Goal: Transaction & Acquisition: Purchase product/service

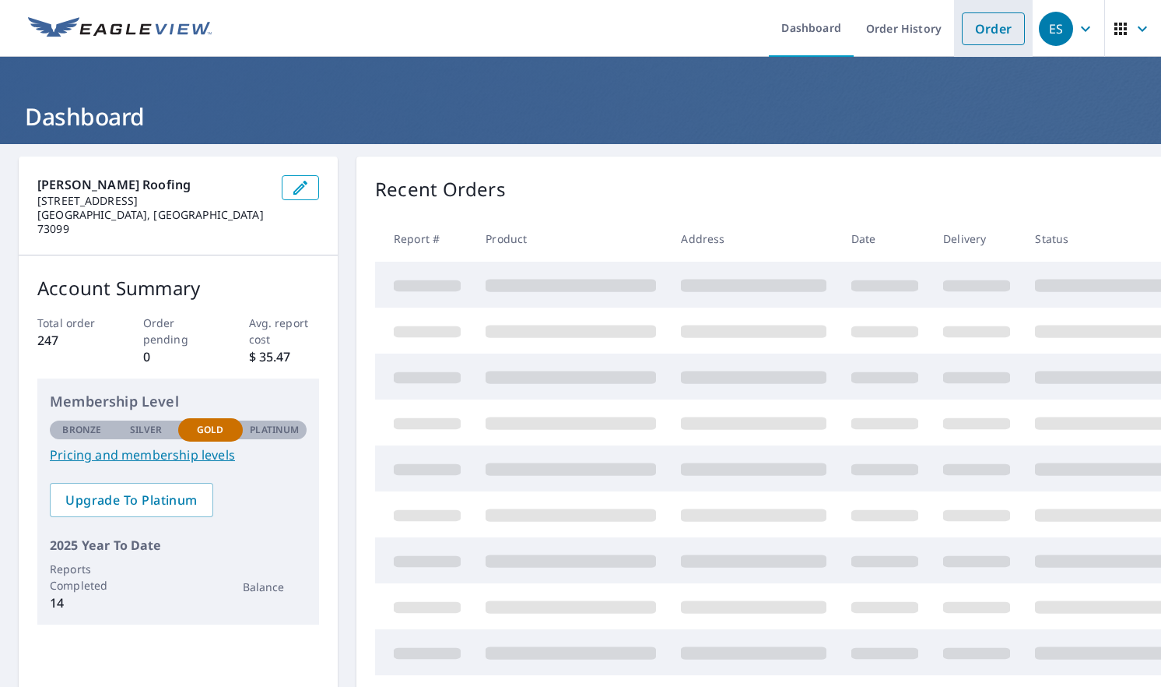
click at [994, 34] on link "Order" at bounding box center [993, 28] width 63 height 33
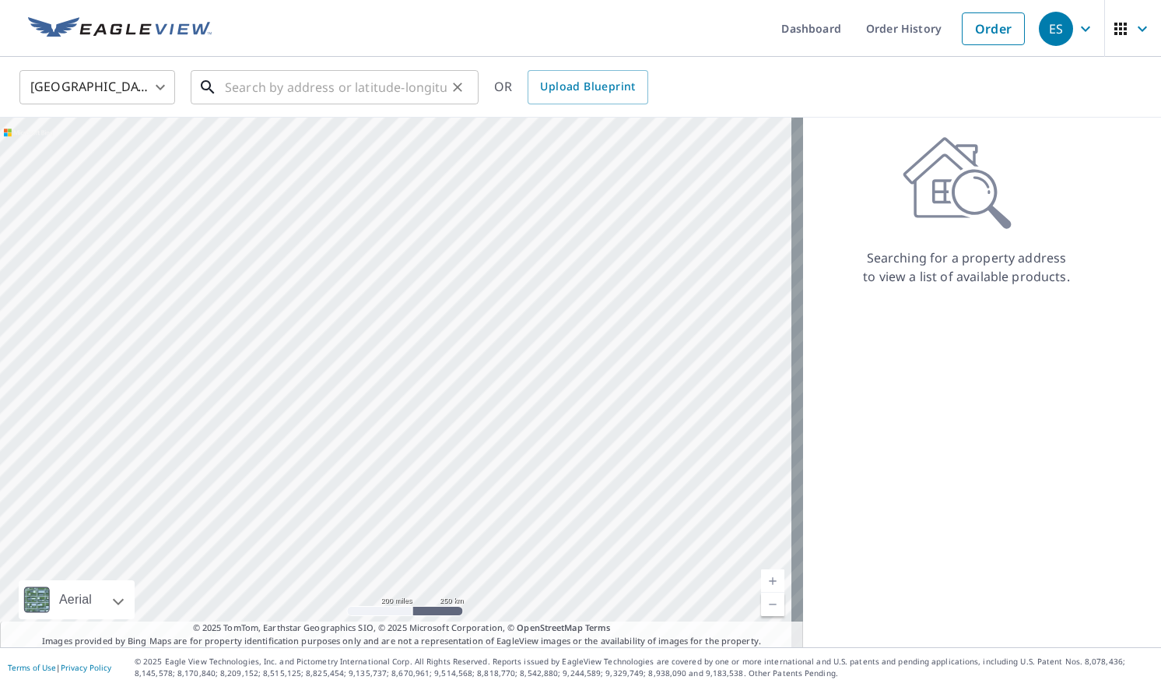
click at [286, 86] on input "text" at bounding box center [336, 87] width 222 height 44
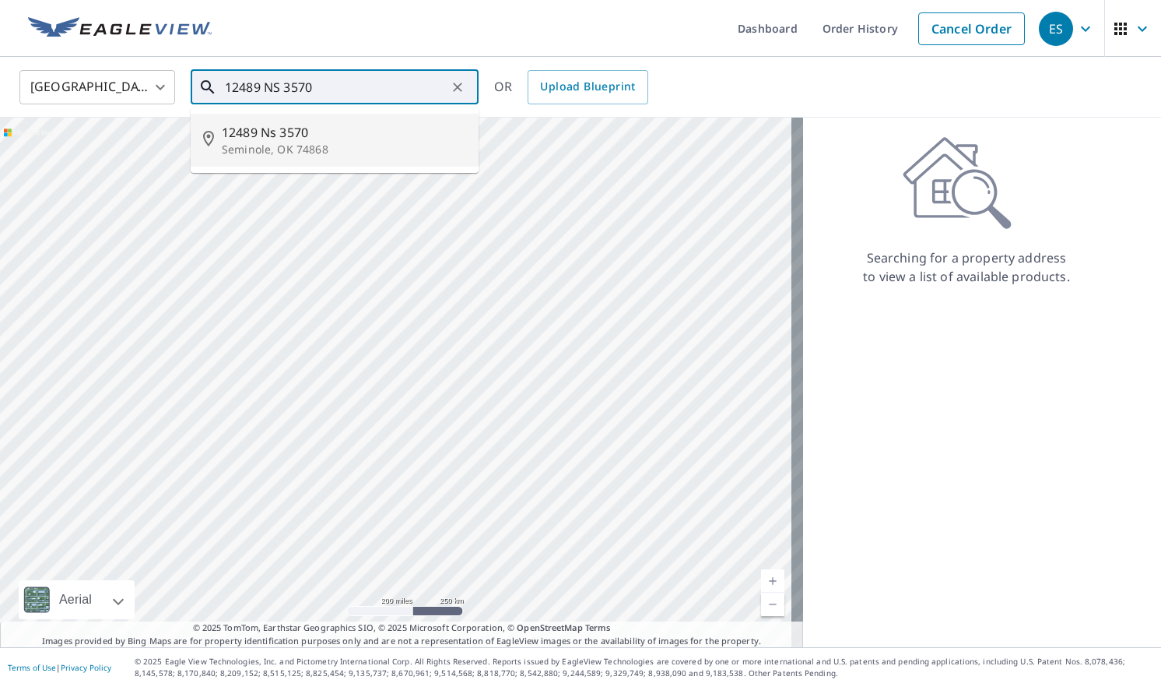
click at [274, 128] on span "12489 Ns 3570" at bounding box center [344, 132] width 244 height 19
type input "[STREET_ADDRESS]"
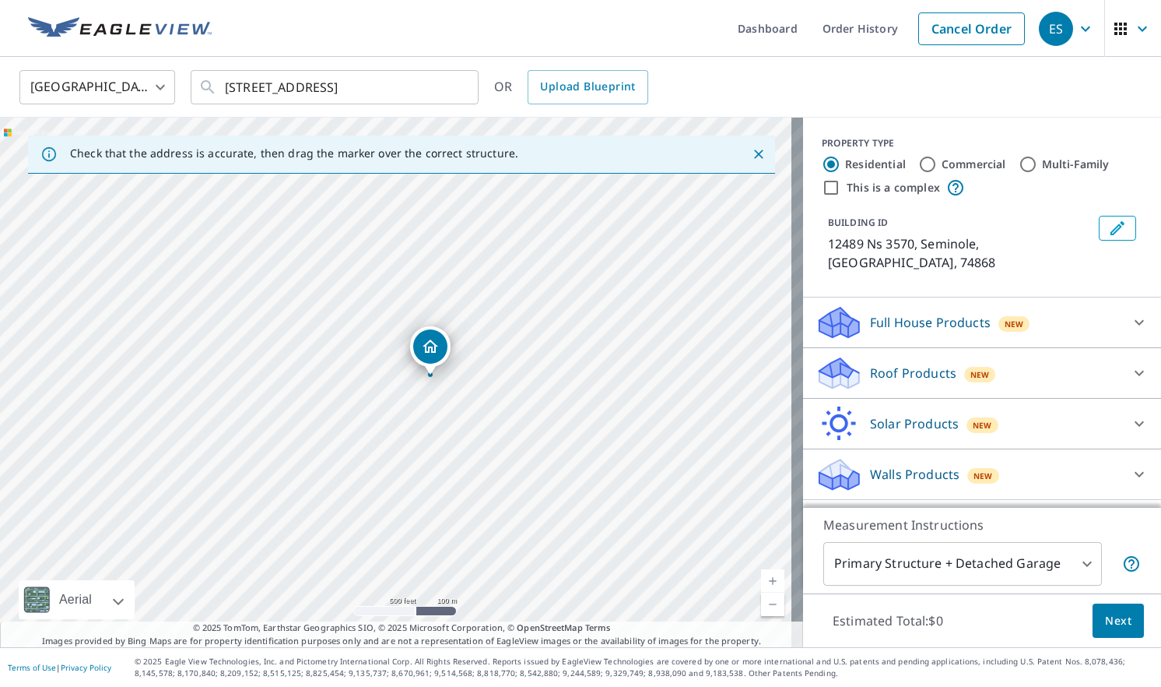
click at [886, 571] on body "ES ES Dashboard Order History Cancel Order ES [GEOGRAPHIC_DATA] [GEOGRAPHIC_DAT…" at bounding box center [580, 343] width 1161 height 687
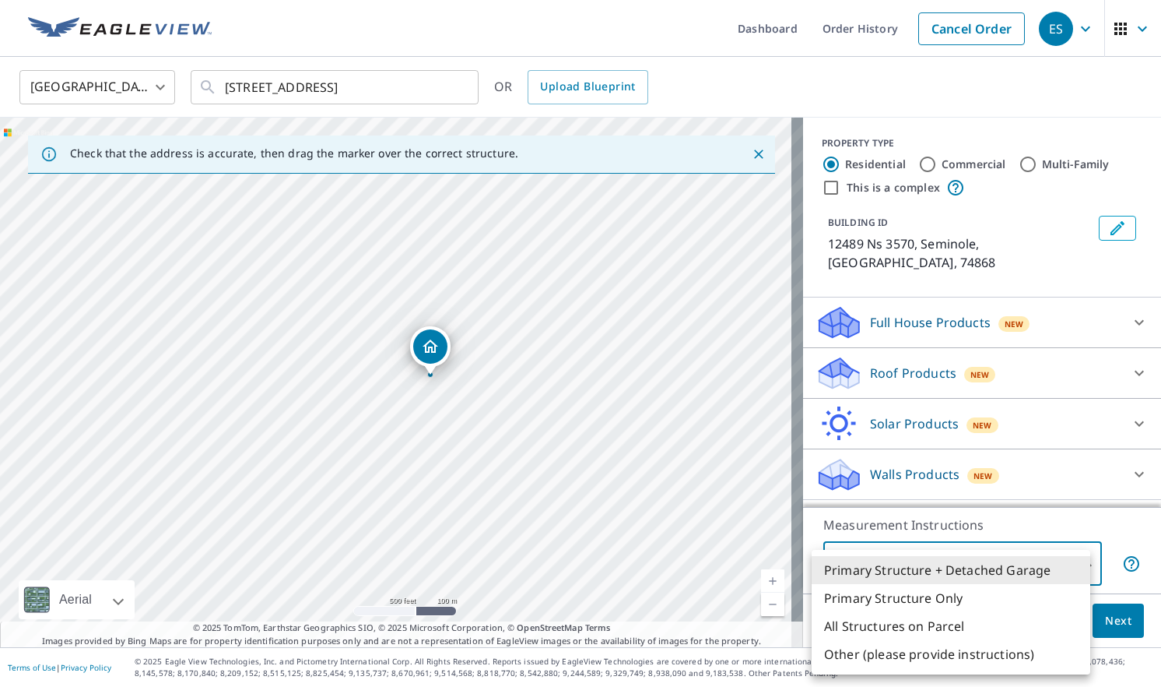
click at [897, 625] on li "All Structures on Parcel" at bounding box center [951, 626] width 279 height 28
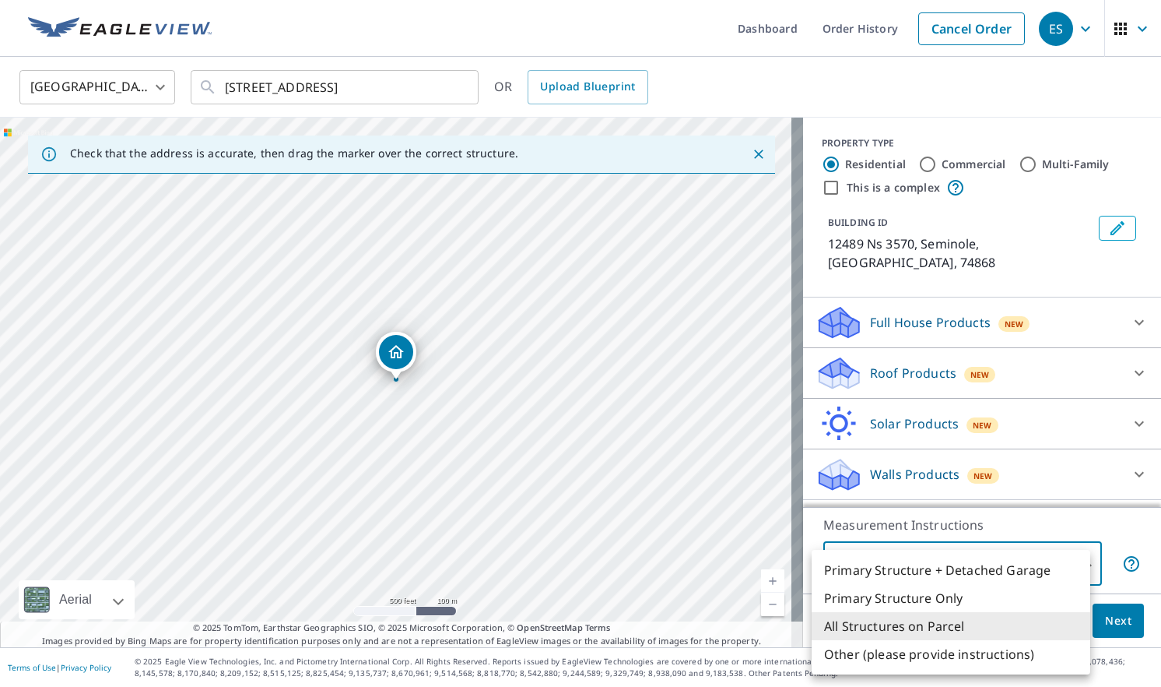
click at [900, 565] on body "ES ES Dashboard Order History Cancel Order ES [GEOGRAPHIC_DATA] [GEOGRAPHIC_DAT…" at bounding box center [580, 343] width 1161 height 687
click at [924, 656] on li "Other (please provide instructions)" at bounding box center [951, 654] width 279 height 28
type input "5"
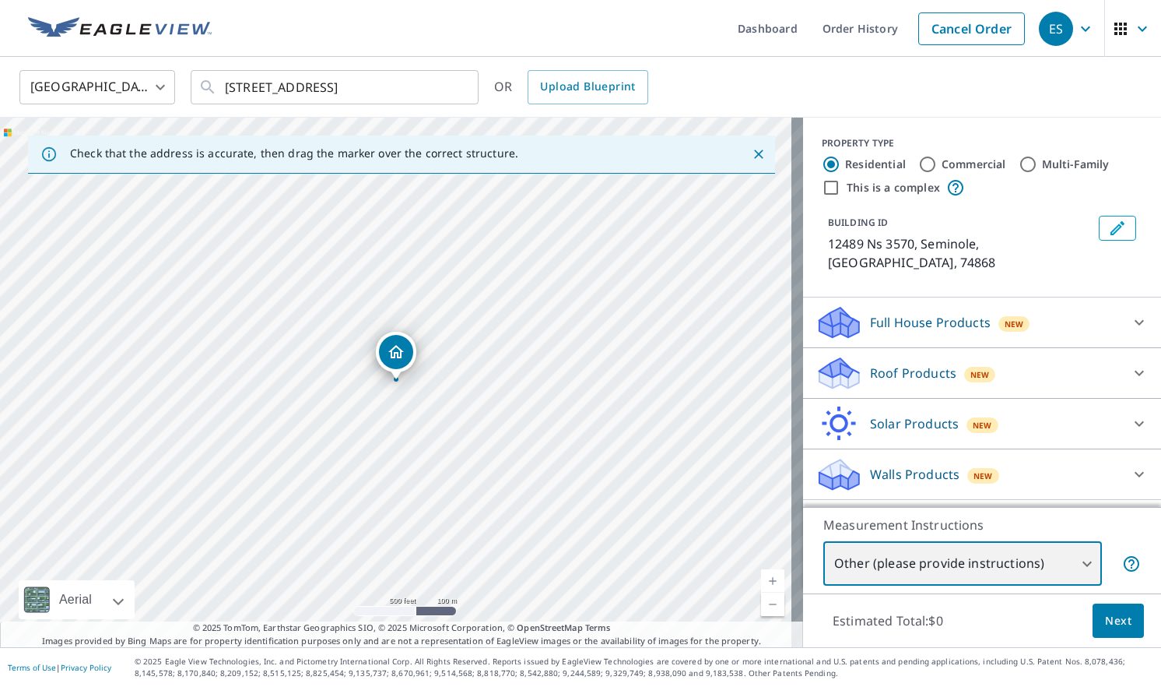
click at [399, 416] on div "[STREET_ADDRESS]" at bounding box center [401, 382] width 803 height 529
click at [398, 396] on div "[STREET_ADDRESS]" at bounding box center [401, 382] width 803 height 529
click at [390, 382] on div "[STREET_ADDRESS]" at bounding box center [401, 382] width 803 height 529
click at [390, 381] on div "[STREET_ADDRESS]" at bounding box center [401, 382] width 803 height 529
drag, startPoint x: 402, startPoint y: 420, endPoint x: 418, endPoint y: 307, distance: 114.0
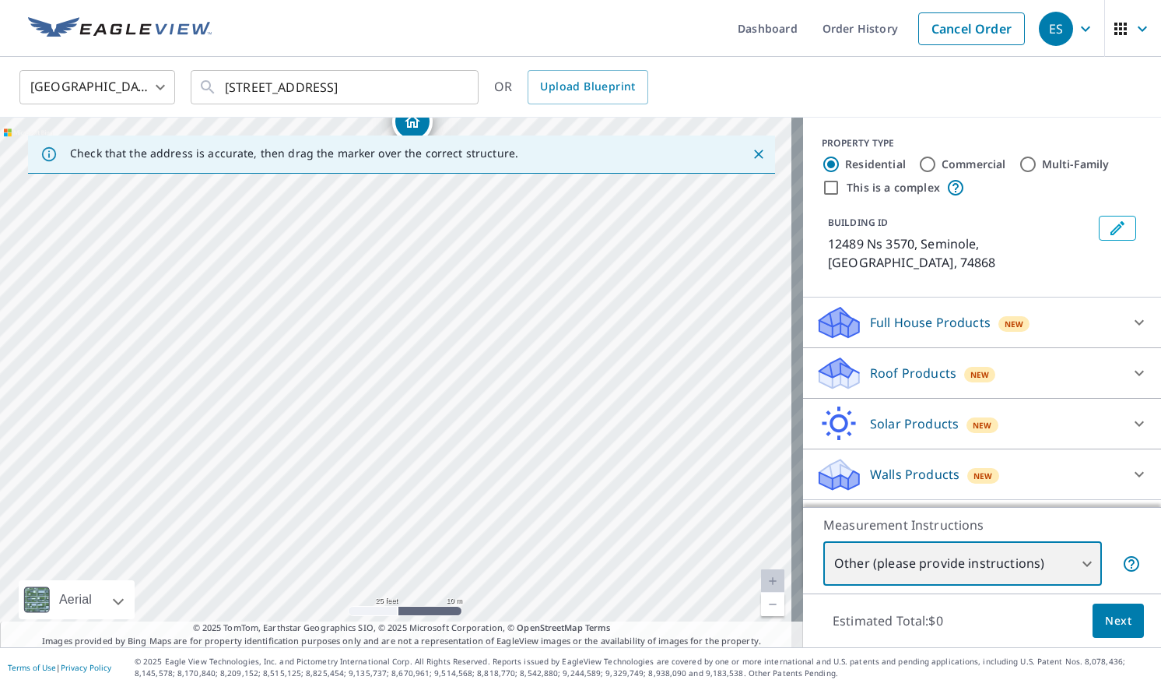
click at [418, 307] on div "[STREET_ADDRESS]" at bounding box center [401, 382] width 803 height 529
click at [380, 393] on div "[STREET_ADDRESS]" at bounding box center [401, 382] width 803 height 529
drag, startPoint x: 401, startPoint y: 427, endPoint x: 406, endPoint y: 327, distance: 99.8
click at [406, 327] on div "[STREET_ADDRESS]" at bounding box center [401, 382] width 803 height 529
click at [379, 462] on div "[STREET_ADDRESS]" at bounding box center [401, 382] width 803 height 529
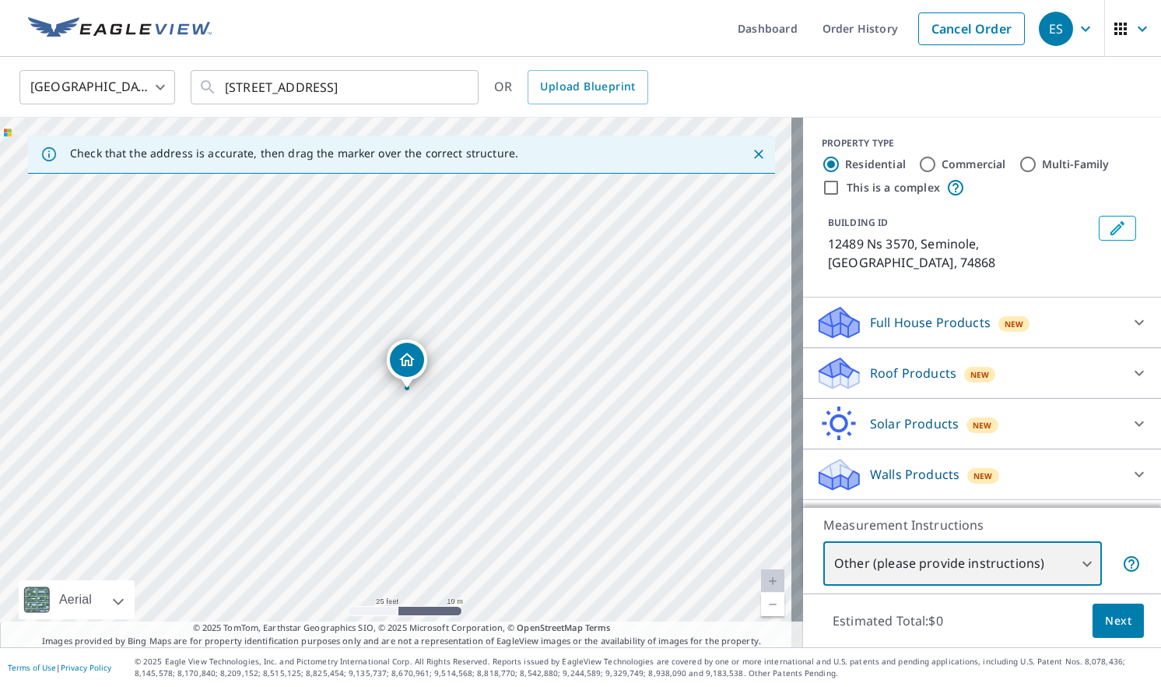
drag, startPoint x: 375, startPoint y: 511, endPoint x: 374, endPoint y: 388, distance: 123.0
click at [374, 388] on div "[STREET_ADDRESS]" at bounding box center [401, 382] width 803 height 529
drag, startPoint x: 374, startPoint y: 502, endPoint x: 368, endPoint y: 508, distance: 8.3
click at [368, 508] on div "[STREET_ADDRESS]" at bounding box center [401, 382] width 803 height 529
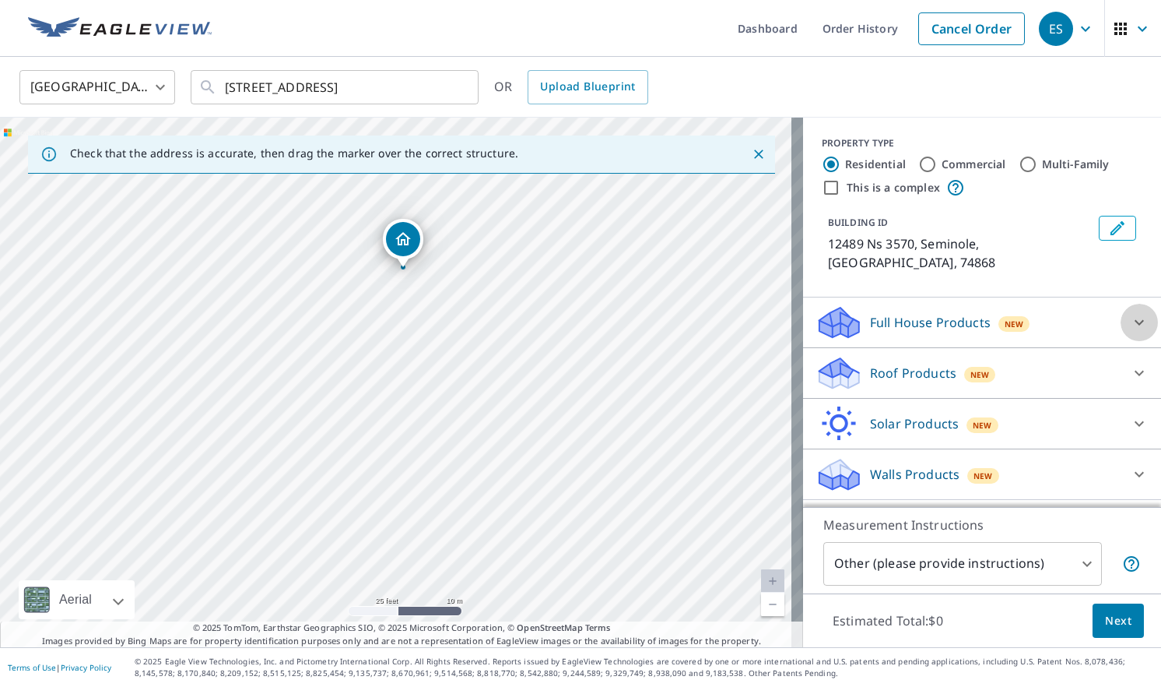
click at [1121, 304] on div at bounding box center [1139, 322] width 37 height 37
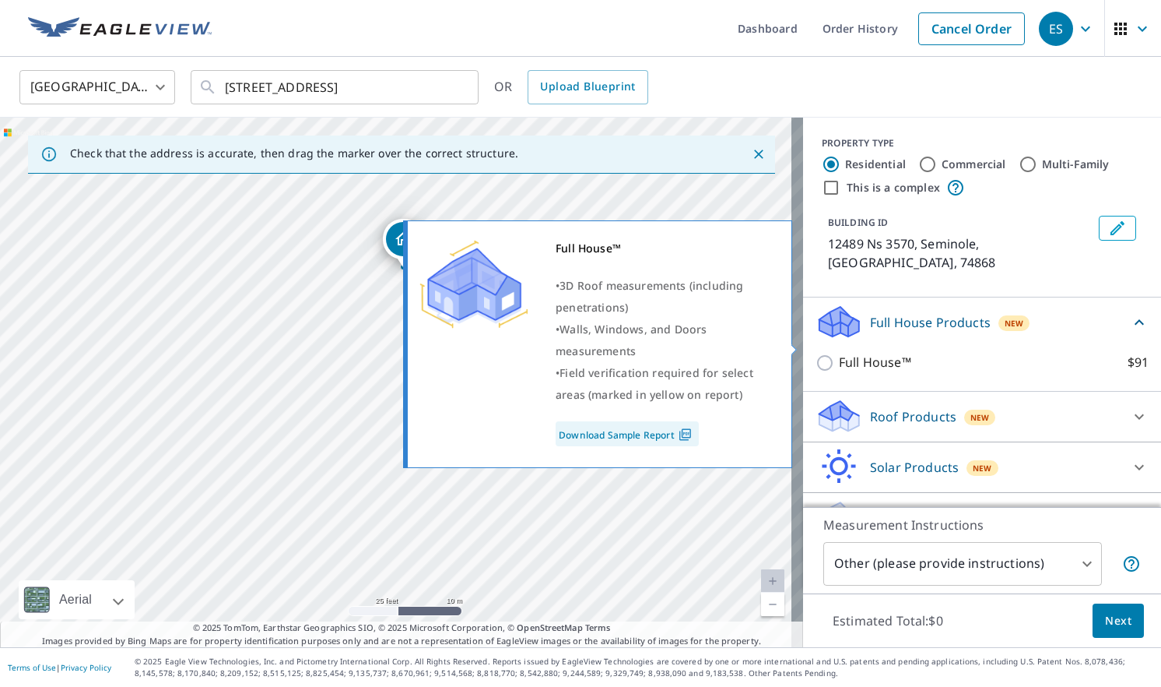
click at [818, 353] on input "Full House™ $91" at bounding box center [827, 362] width 23 height 19
checkbox input "true"
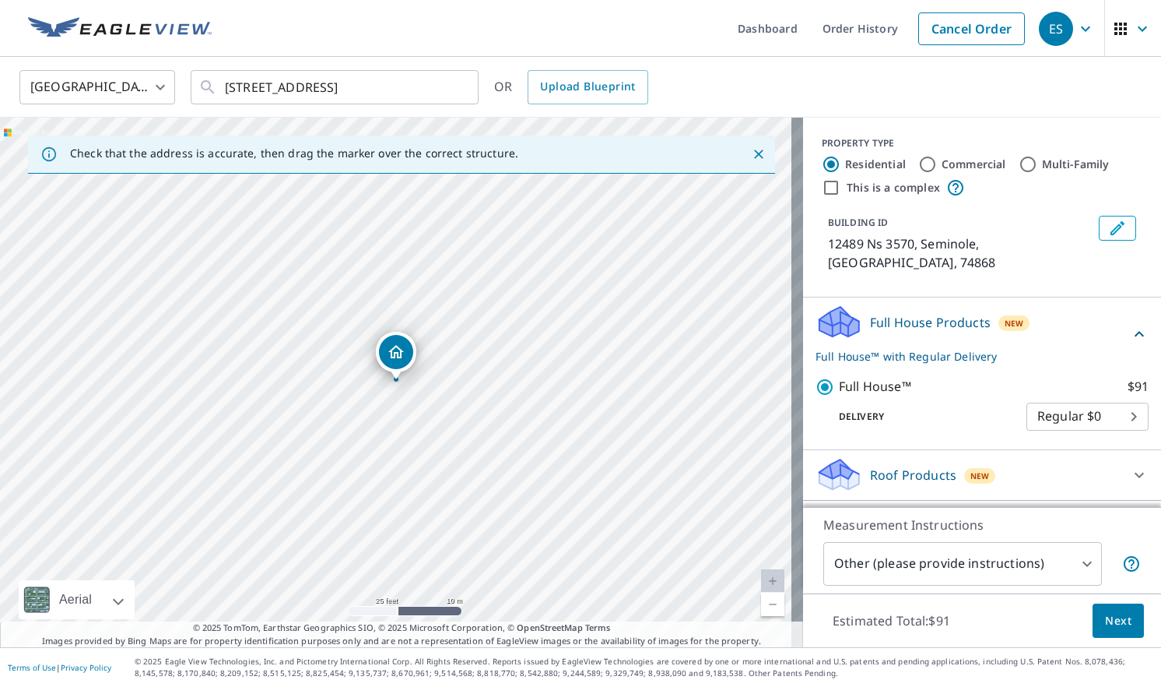
click at [1038, 398] on body "ES ES Dashboard Order History Cancel Order ES [GEOGRAPHIC_DATA] [GEOGRAPHIC_DAT…" at bounding box center [580, 343] width 1161 height 687
click at [1053, 395] on li "Regular $0" at bounding box center [1064, 398] width 122 height 28
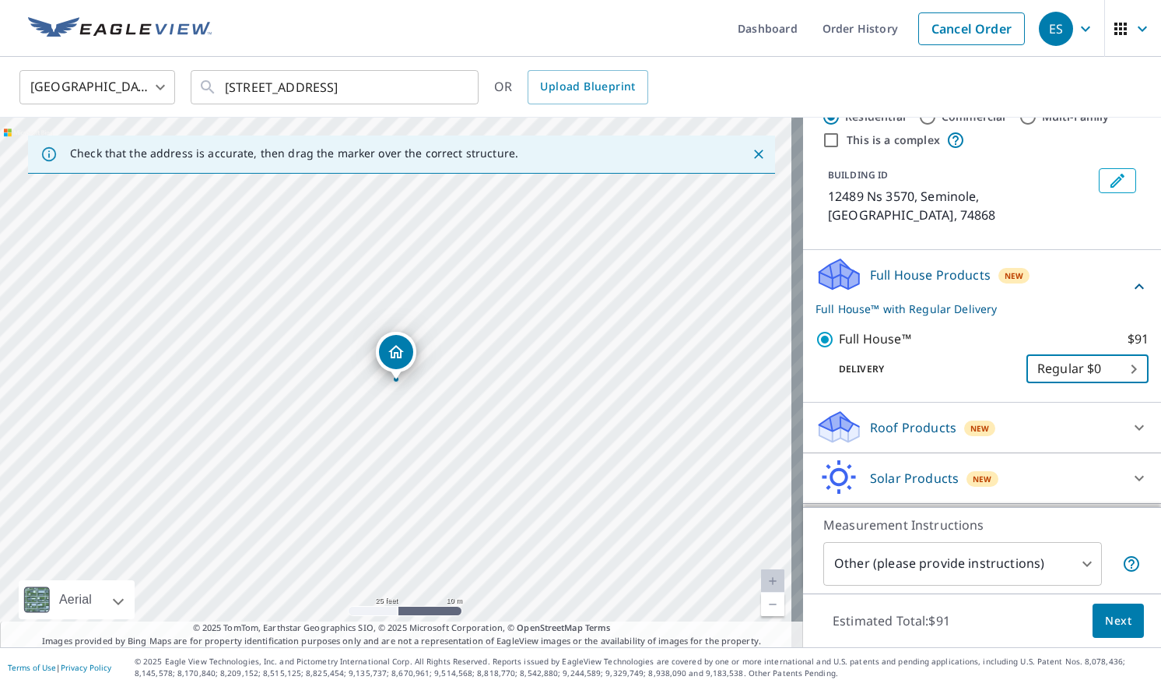
scroll to position [76, 0]
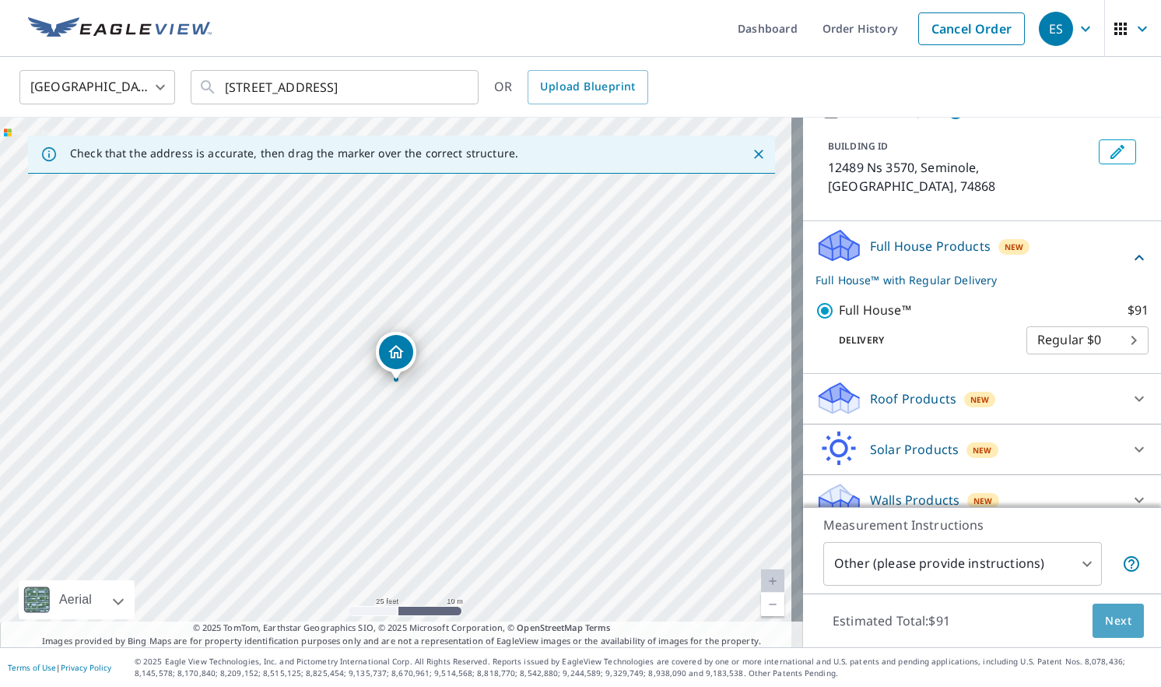
click at [1111, 620] on span "Next" at bounding box center [1118, 620] width 26 height 19
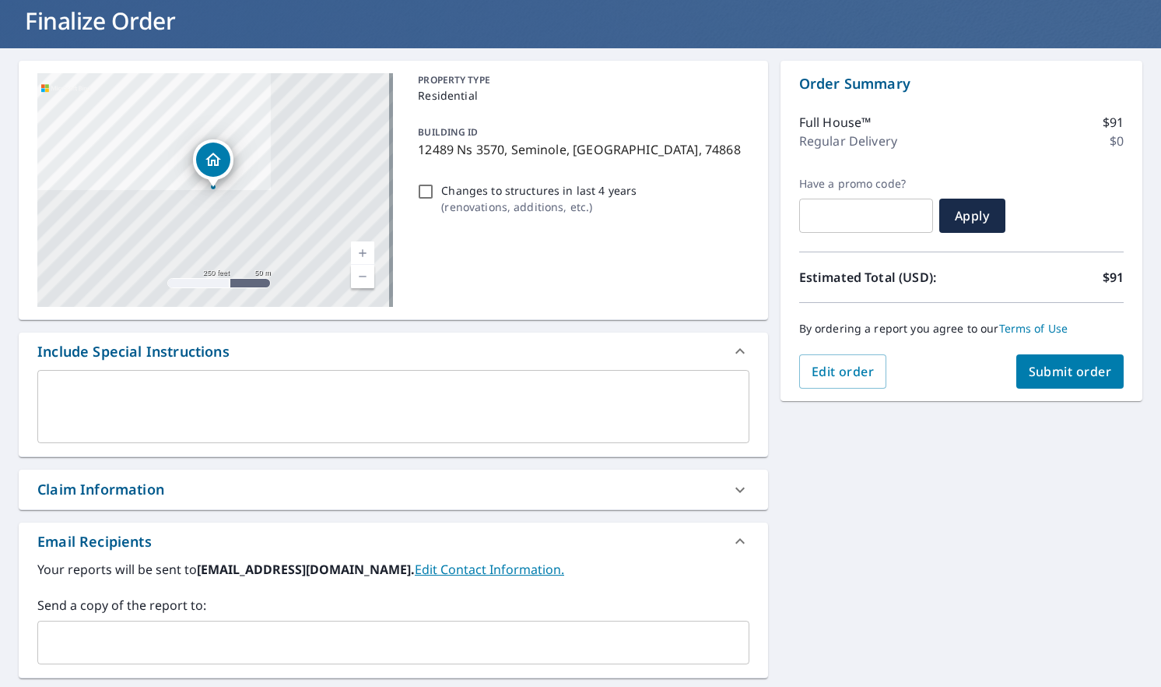
scroll to position [78, 0]
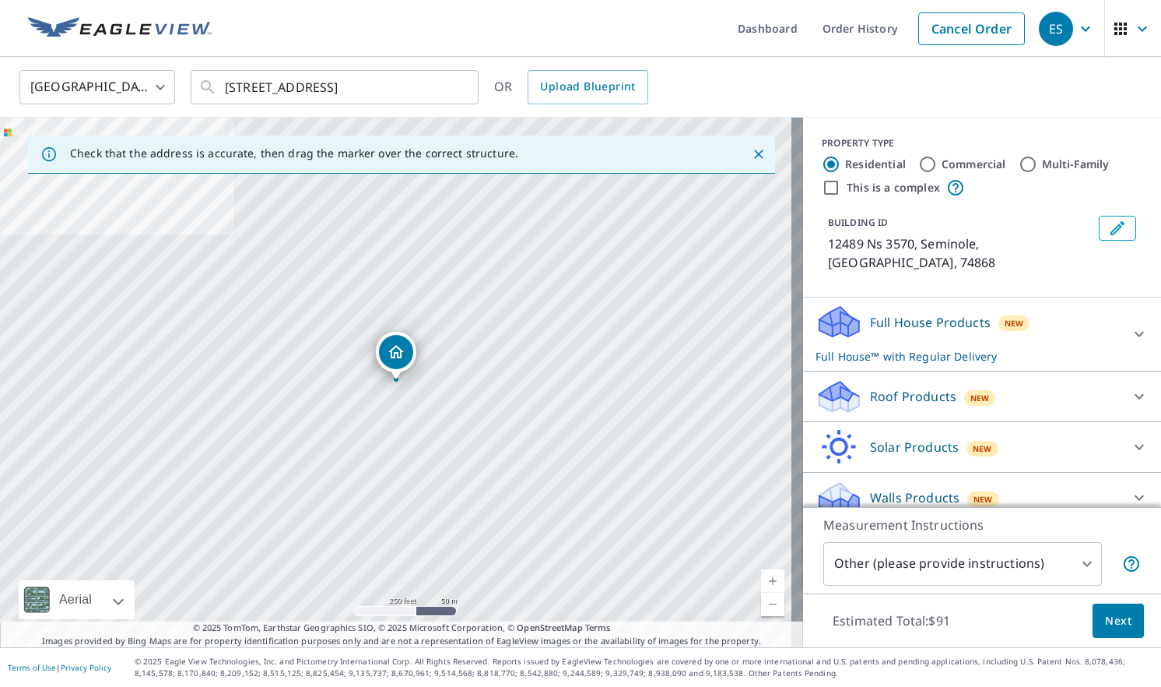
click at [1010, 564] on body "ES ES Dashboard Order History Cancel Order ES [GEOGRAPHIC_DATA] [GEOGRAPHIC_DAT…" at bounding box center [580, 343] width 1161 height 687
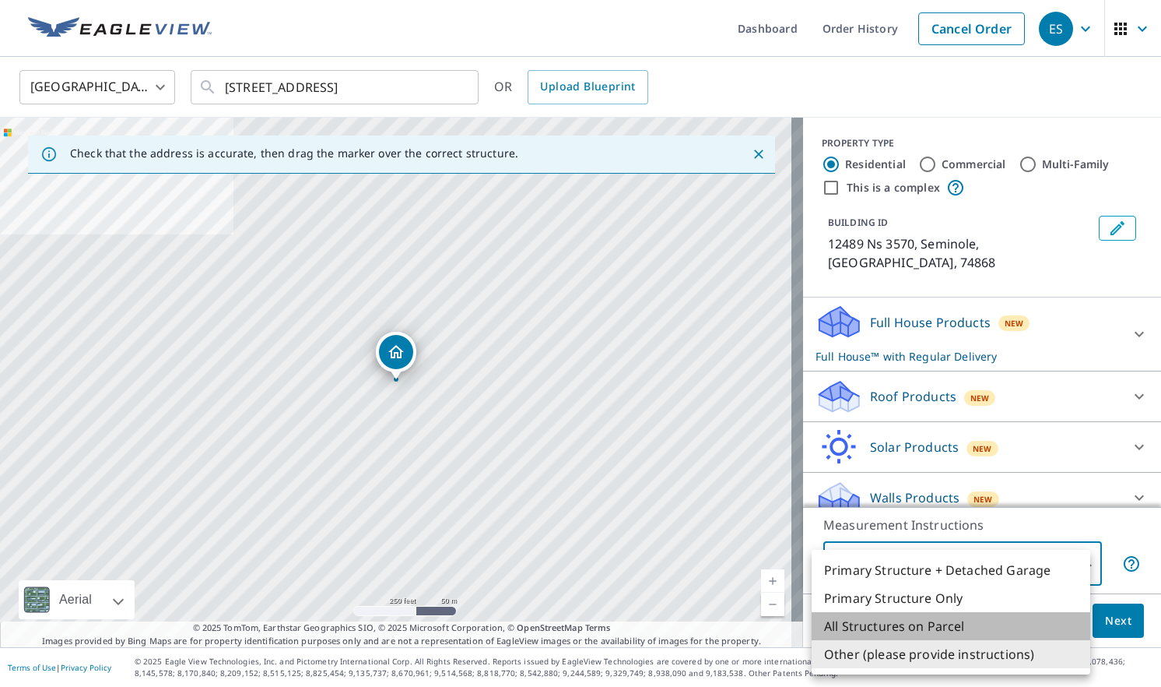
click at [960, 625] on li "All Structures on Parcel" at bounding box center [951, 626] width 279 height 28
type input "3"
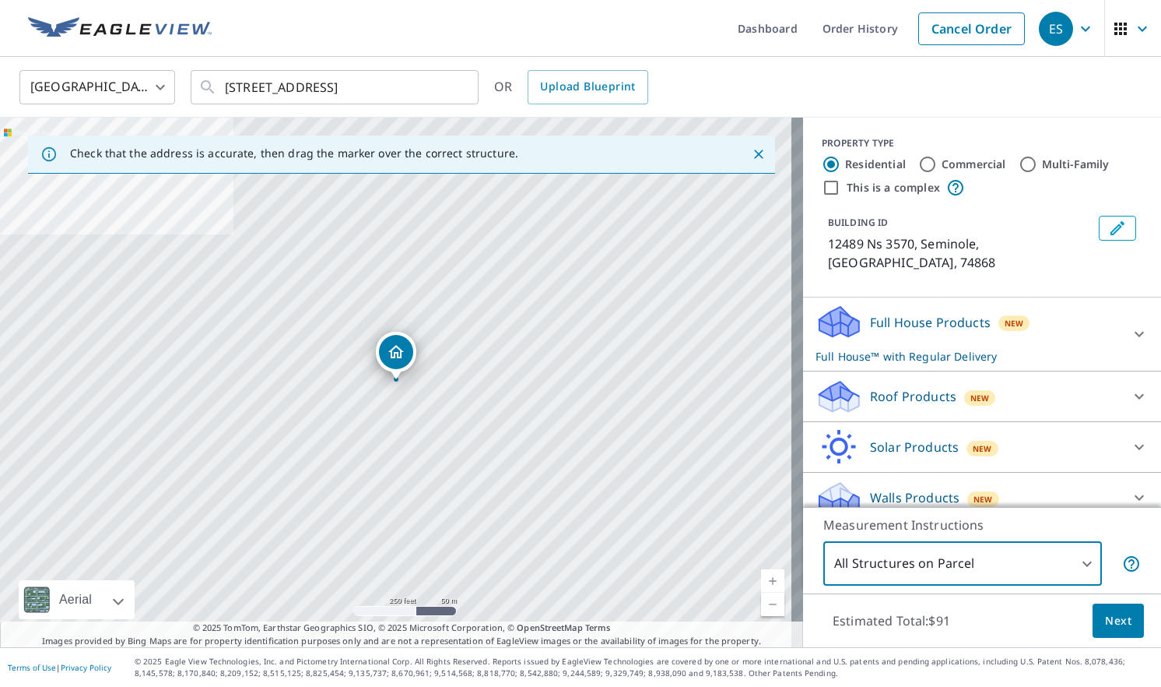
click at [876, 313] on p "Full House Products" at bounding box center [930, 322] width 121 height 19
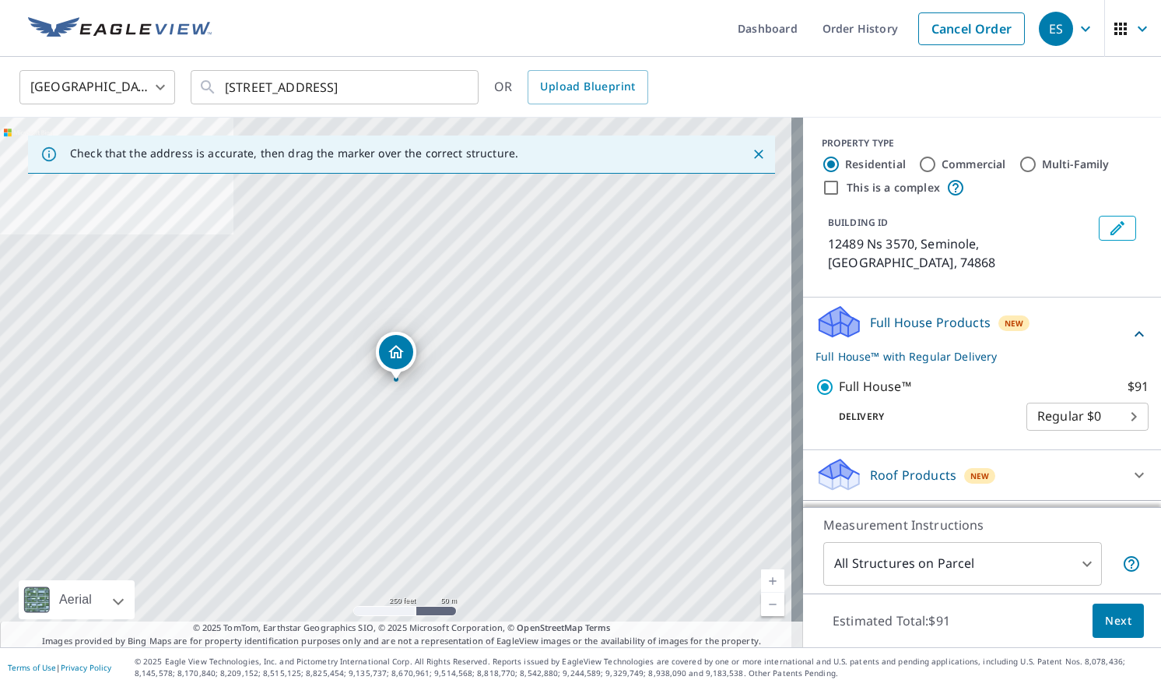
click at [1116, 618] on span "Next" at bounding box center [1118, 620] width 26 height 19
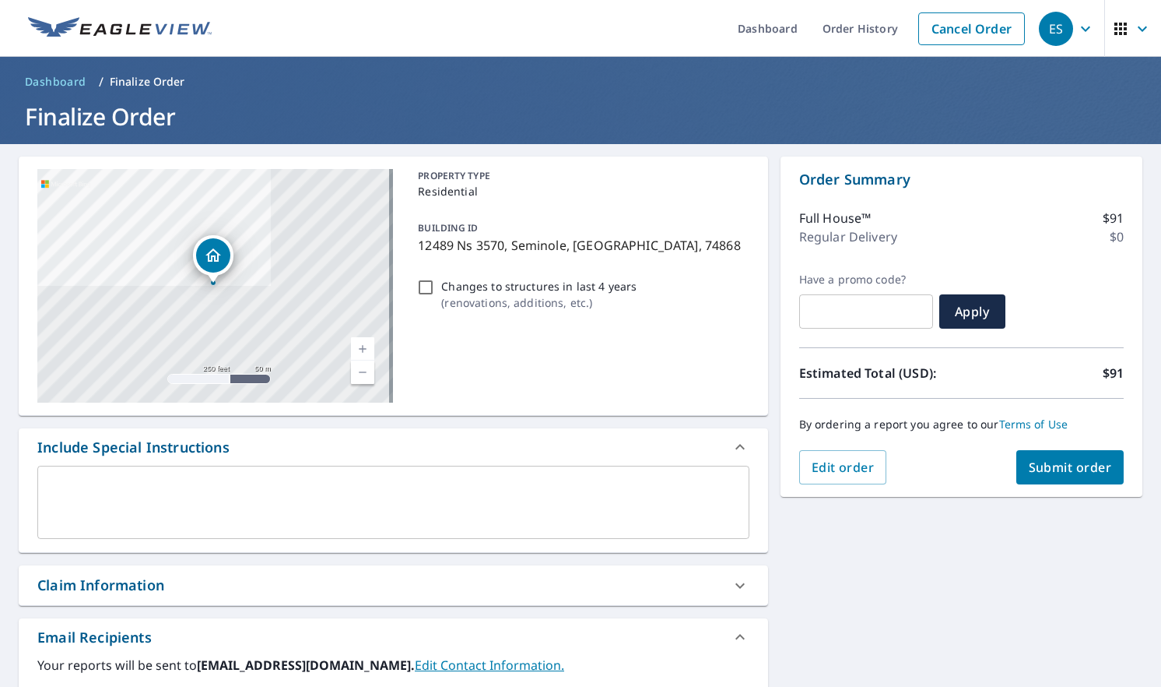
click at [413, 496] on textarea at bounding box center [393, 502] width 690 height 44
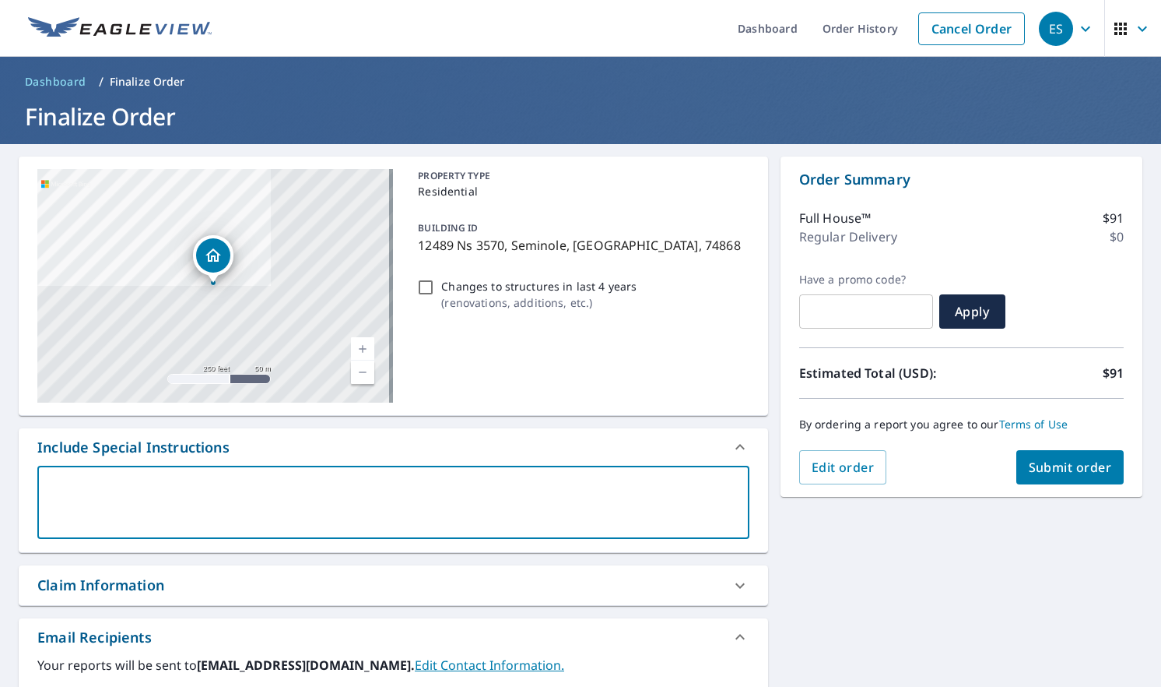
type textarea "I"
type textarea "x"
checkbox input "true"
type textarea "I"
type textarea "x"
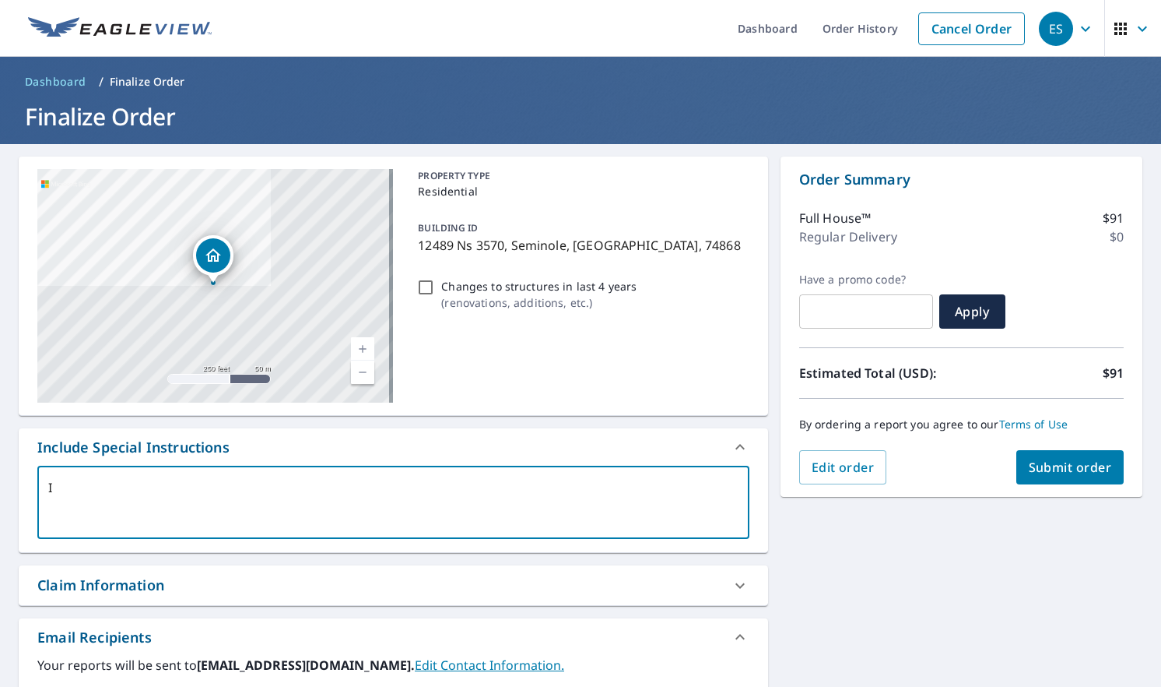
checkbox input "true"
type textarea "I J"
type textarea "x"
checkbox input "true"
type textarea "I JS"
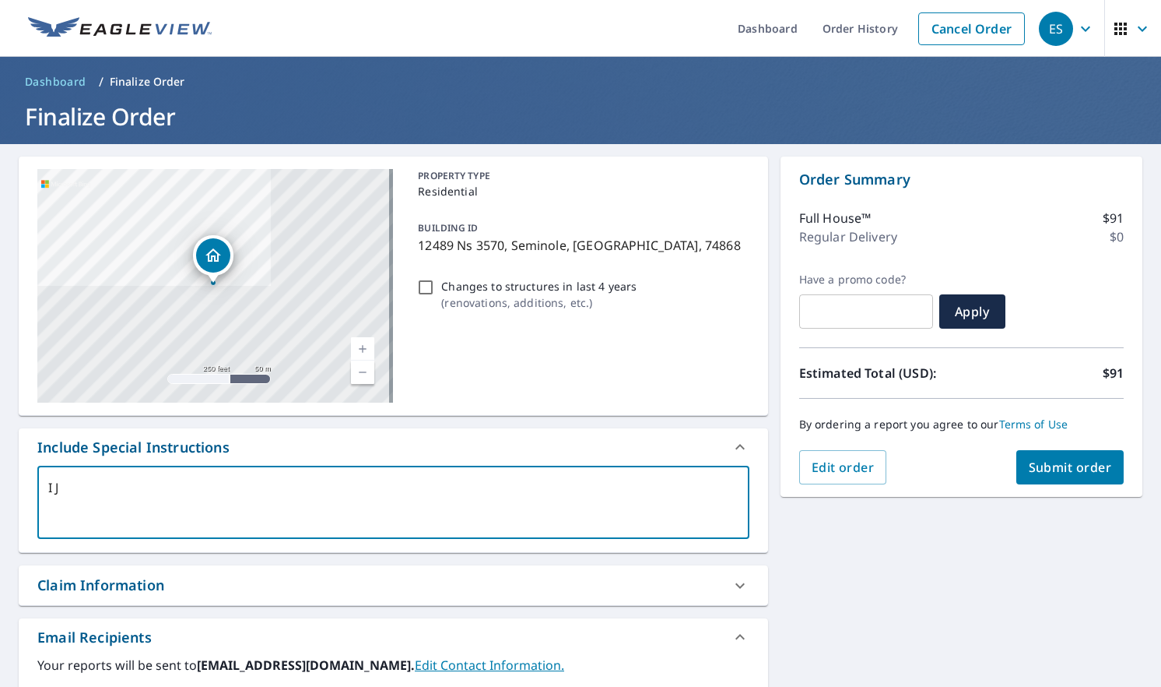
type textarea "x"
checkbox input "true"
type textarea "I J"
type textarea "x"
checkbox input "true"
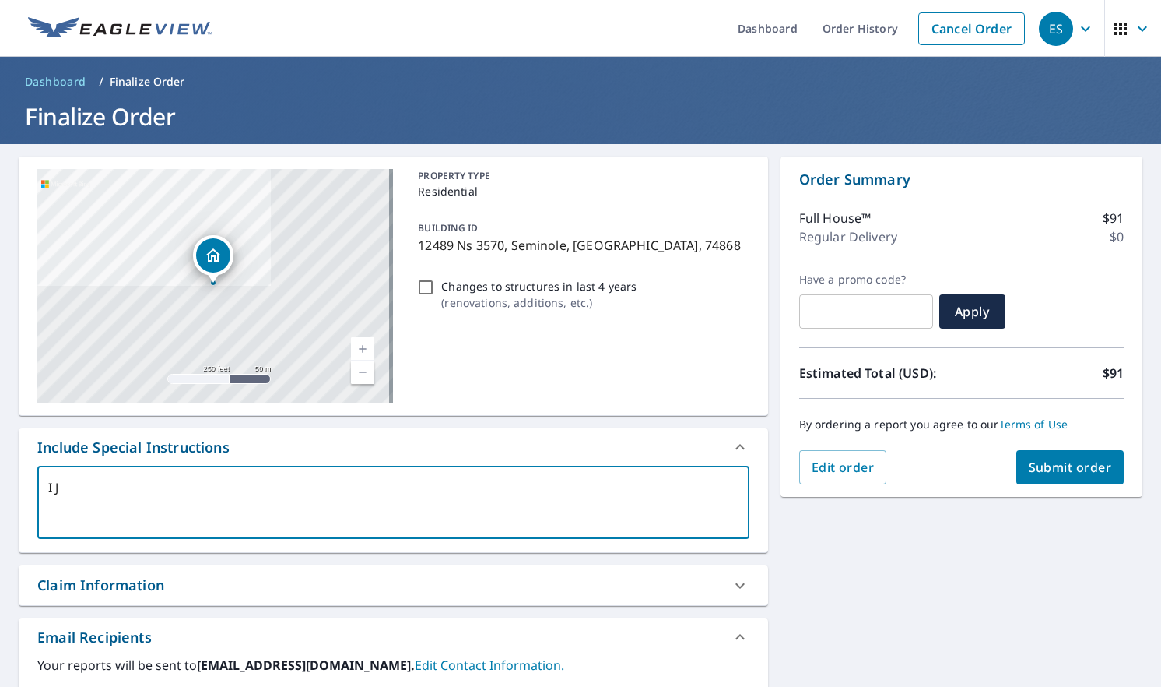
type textarea "I JU"
type textarea "x"
checkbox input "true"
type textarea "I JUS"
type textarea "x"
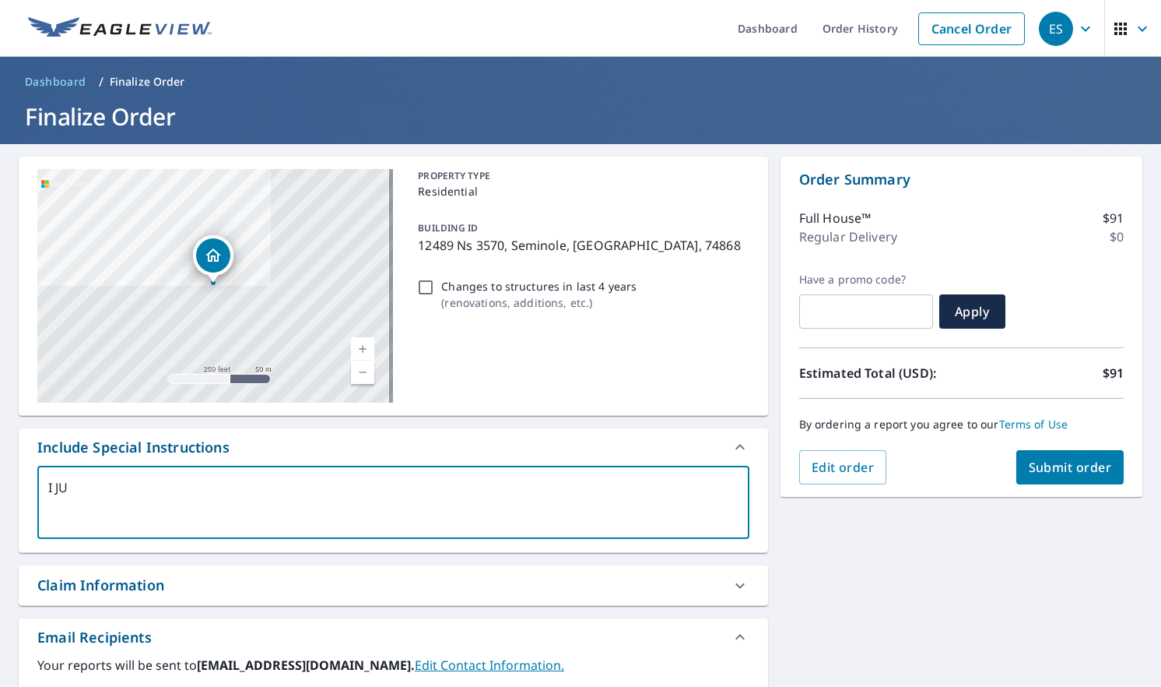
checkbox input "true"
type textarea "I JUS"
type textarea "x"
checkbox input "true"
type textarea "I JUS"
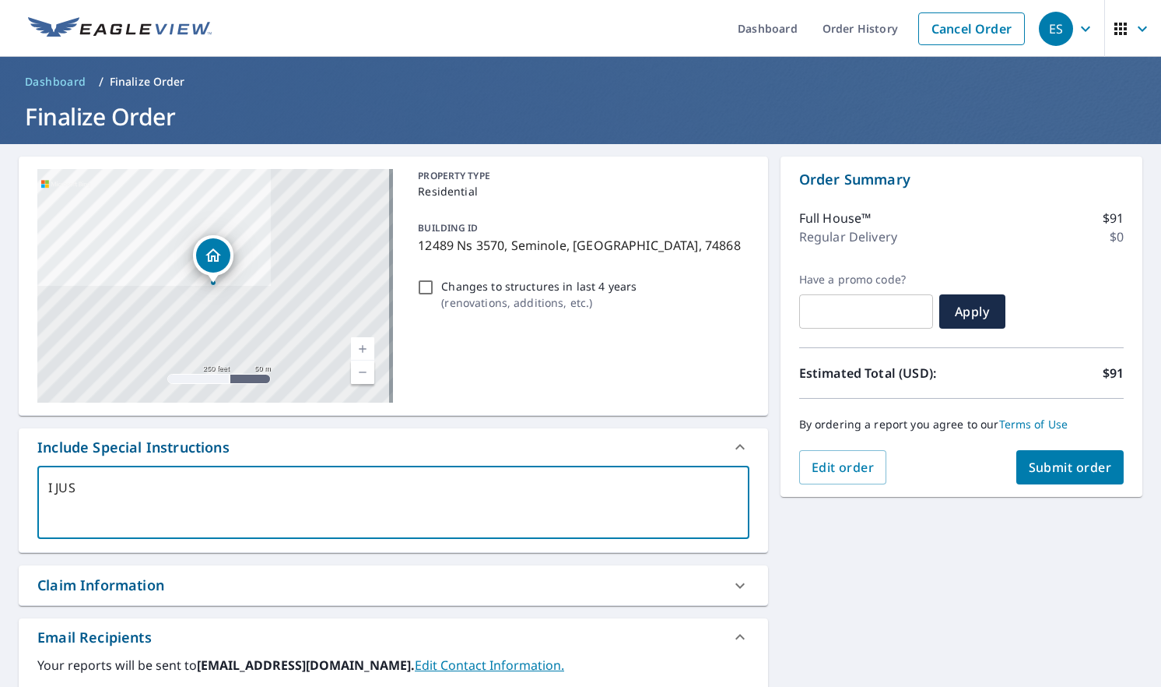
type textarea "x"
checkbox input "true"
type textarea "I JUST"
type textarea "x"
checkbox input "true"
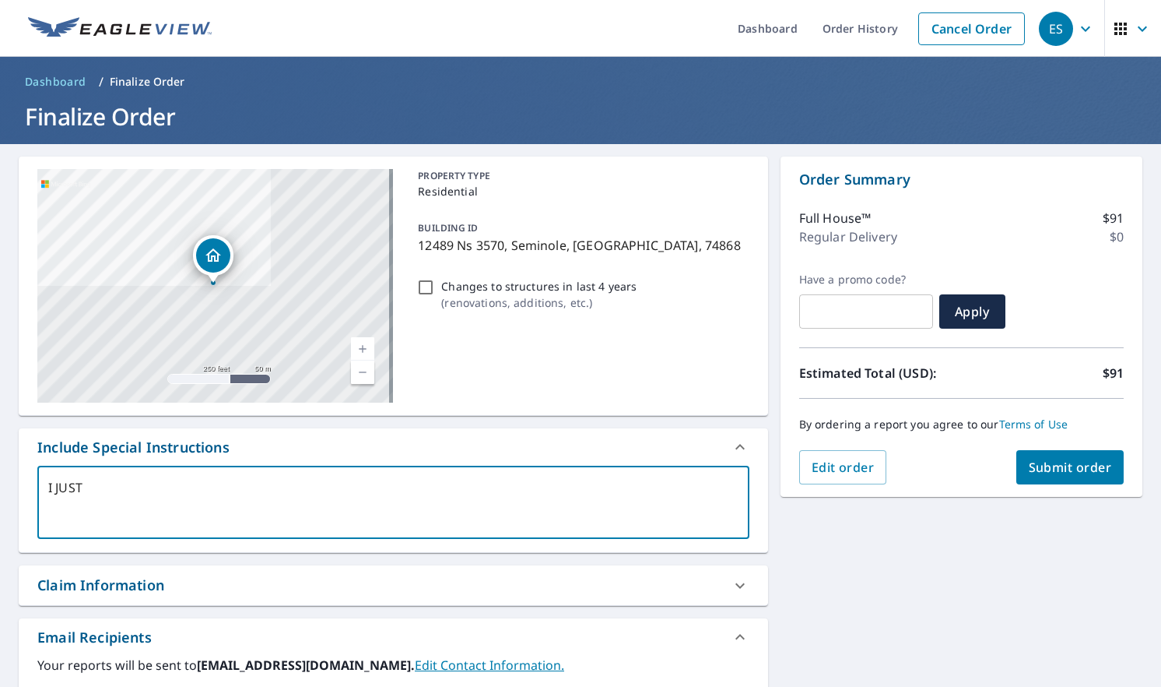
type textarea "I JUST"
type textarea "x"
checkbox input "true"
type textarea "I JUST N"
type textarea "x"
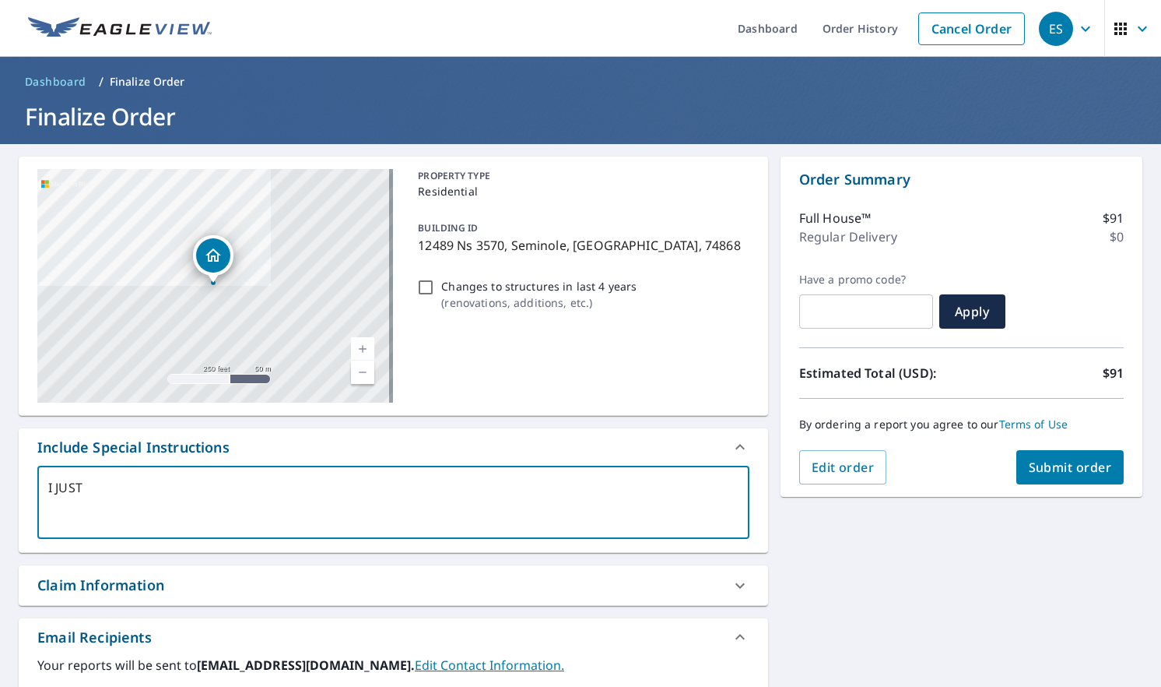
checkbox input "true"
type textarea "I JUST NE"
type textarea "x"
checkbox input "true"
type textarea "I JUST NEE"
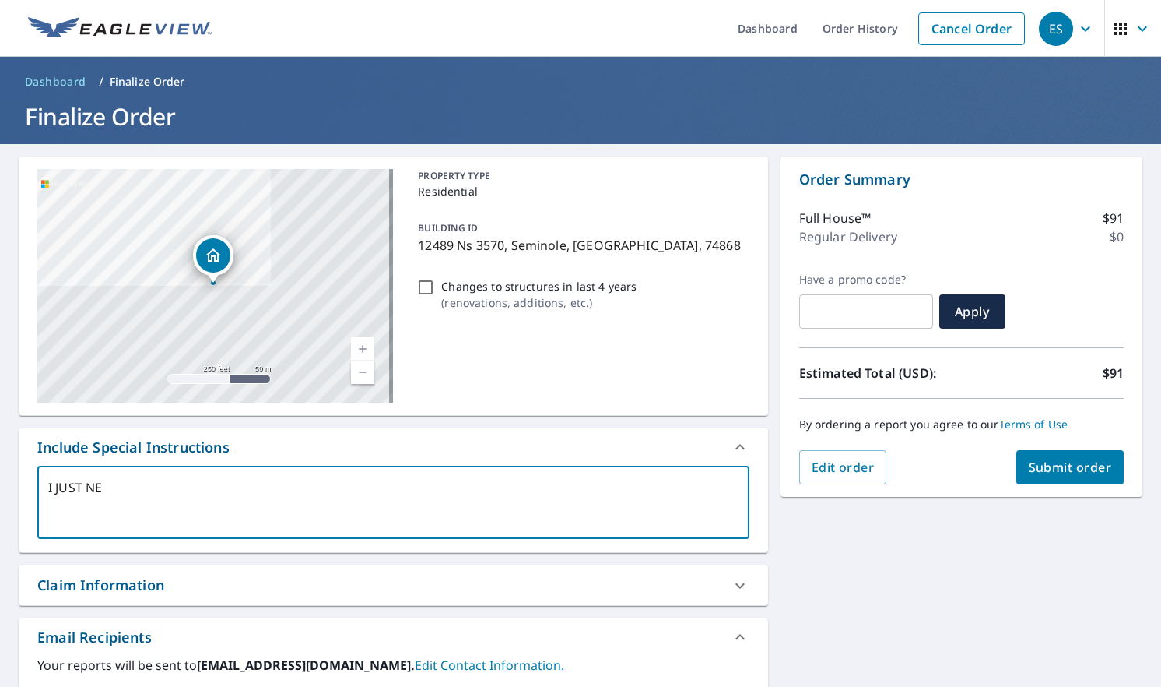
type textarea "x"
checkbox input "true"
type textarea "I JUST NEED"
type textarea "x"
checkbox input "true"
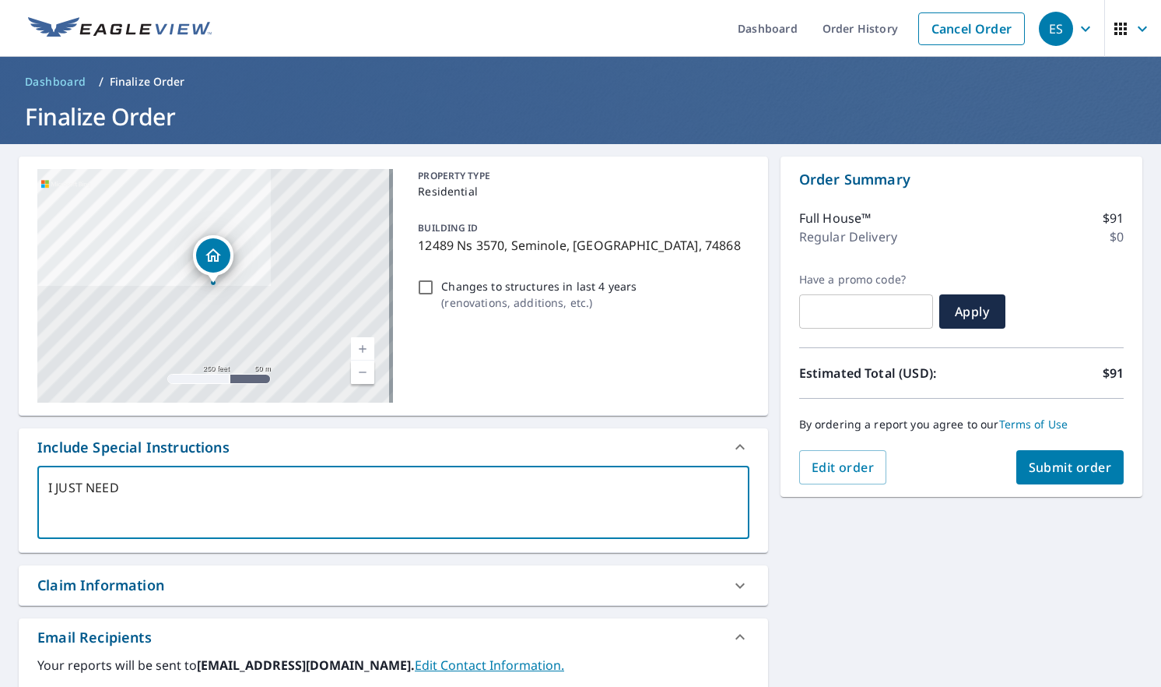
type textarea "I JUST NEED"
type textarea "x"
checkbox input "true"
type textarea "I JUST NEED T"
type textarea "x"
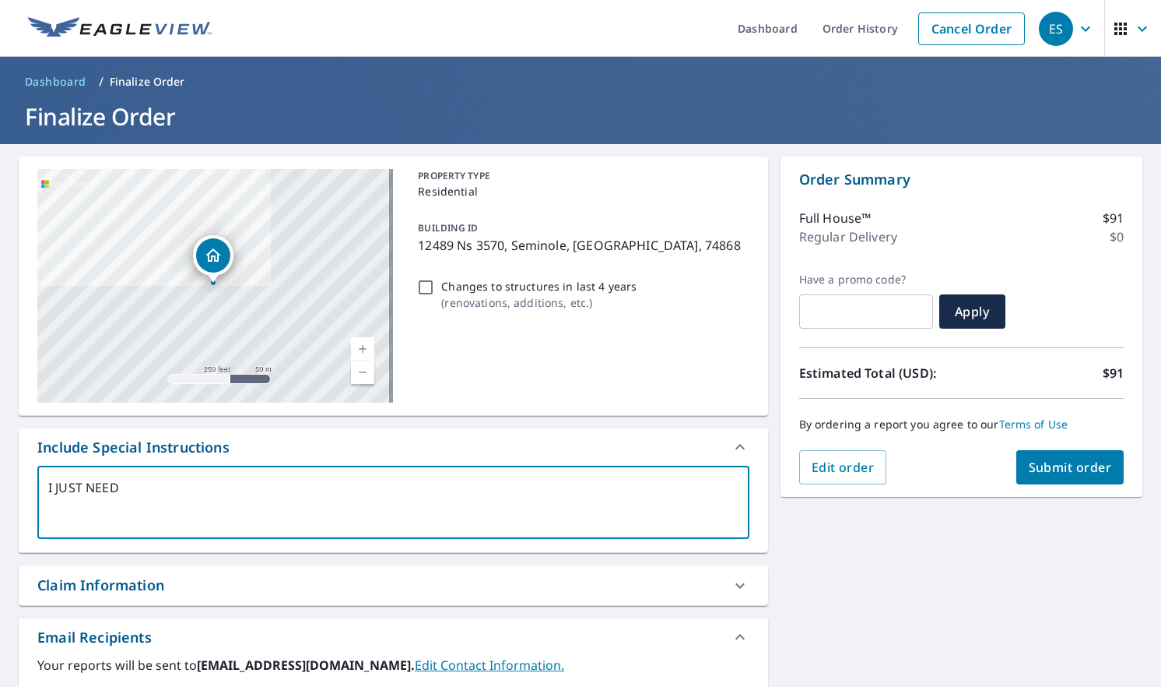
checkbox input "true"
type textarea "I JUST NEED TH"
type textarea "x"
checkbox input "true"
type textarea "I JUST NEED THE"
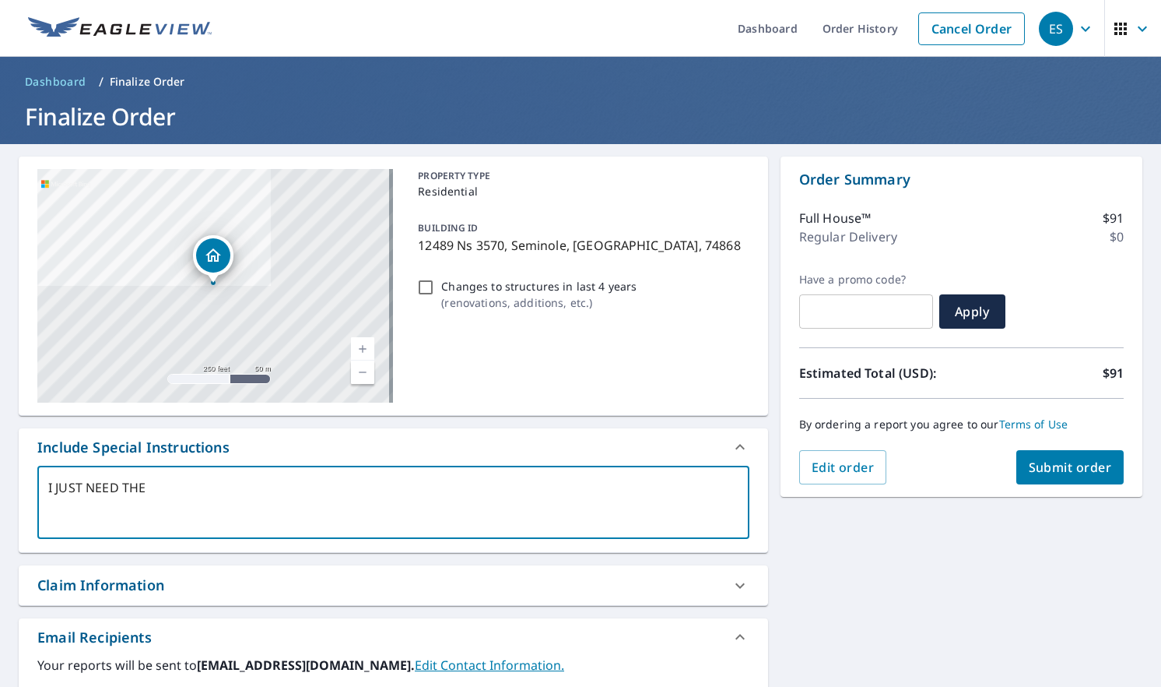
type textarea "x"
checkbox input "true"
type textarea "I JUST NEED THE"
type textarea "x"
checkbox input "true"
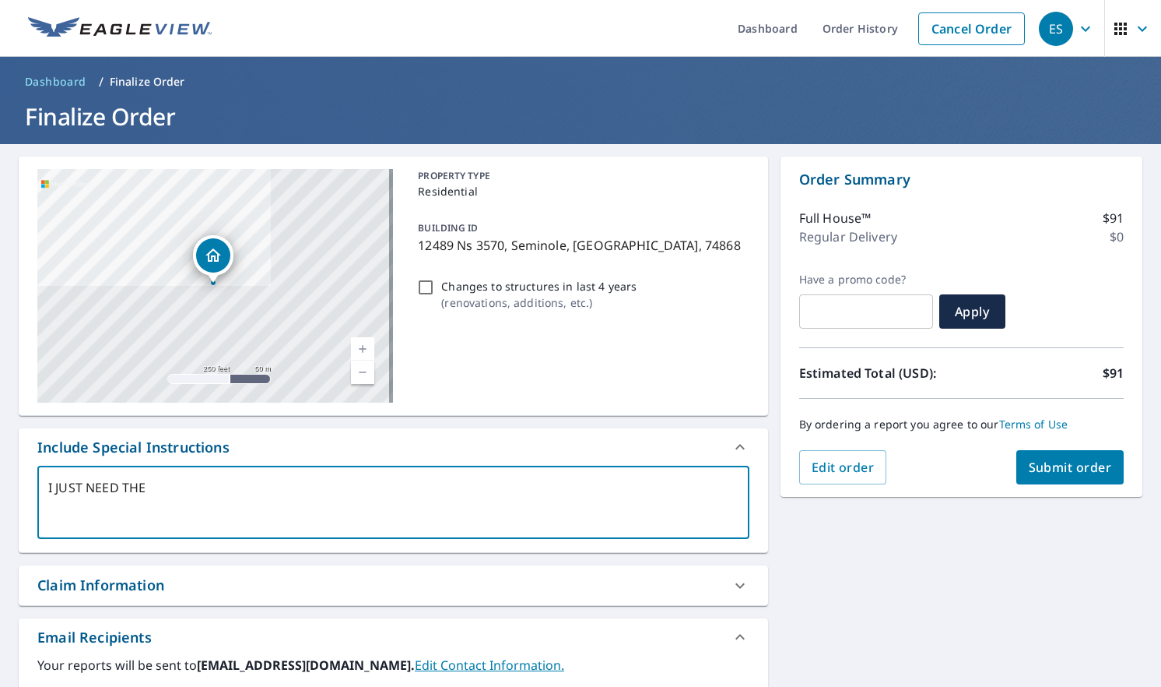
type textarea "I JUST NEED THE M"
type textarea "x"
checkbox input "true"
type textarea "I JUST NEED THE MA"
type textarea "x"
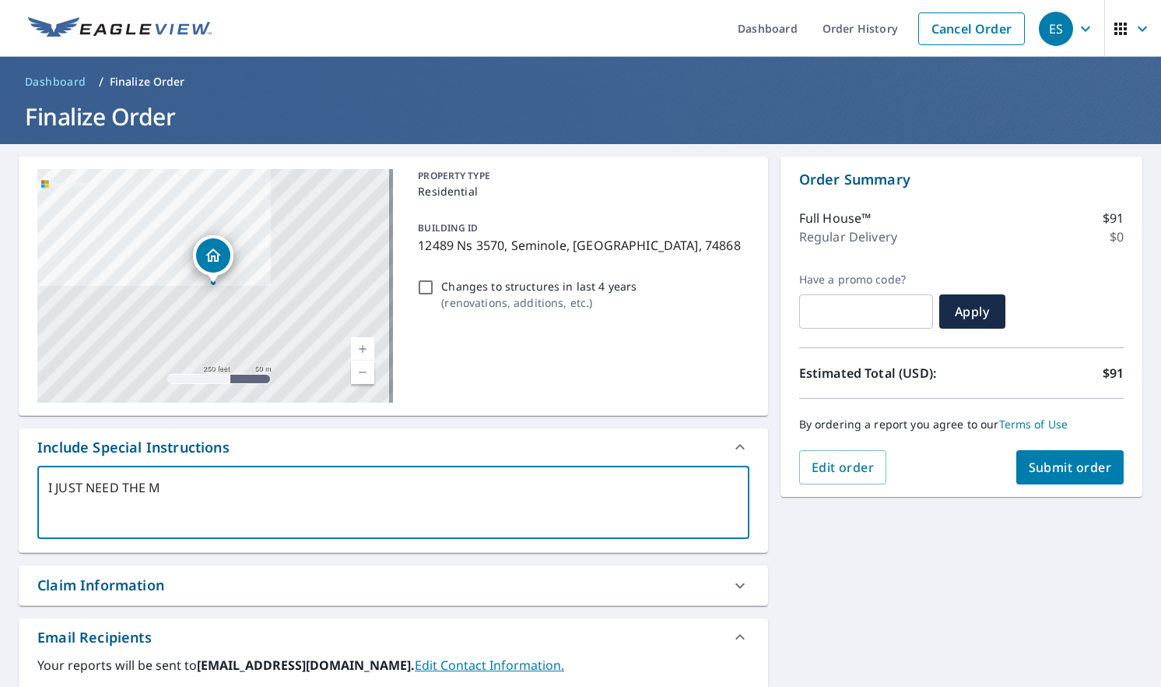
checkbox input "true"
type textarea "I JUST NEED THE MAI"
type textarea "x"
checkbox input "true"
type textarea "I JUST NEED THE MAIN"
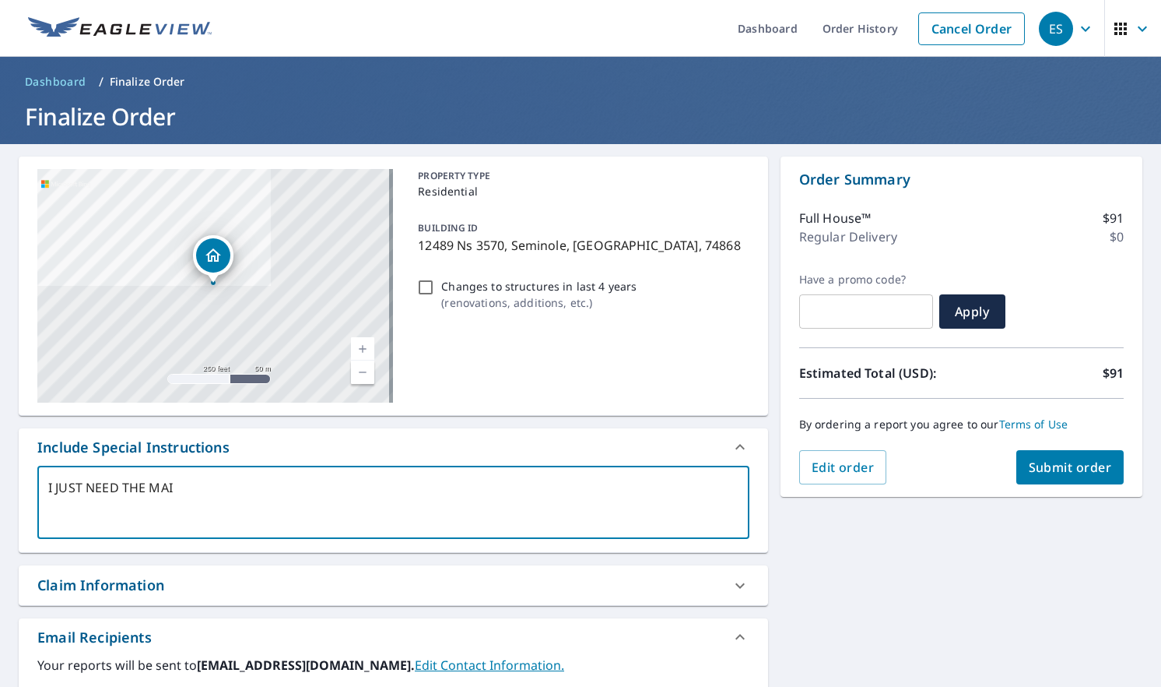
type textarea "x"
checkbox input "true"
type textarea "I JUST NEED THE MAIN"
type textarea "x"
checkbox input "true"
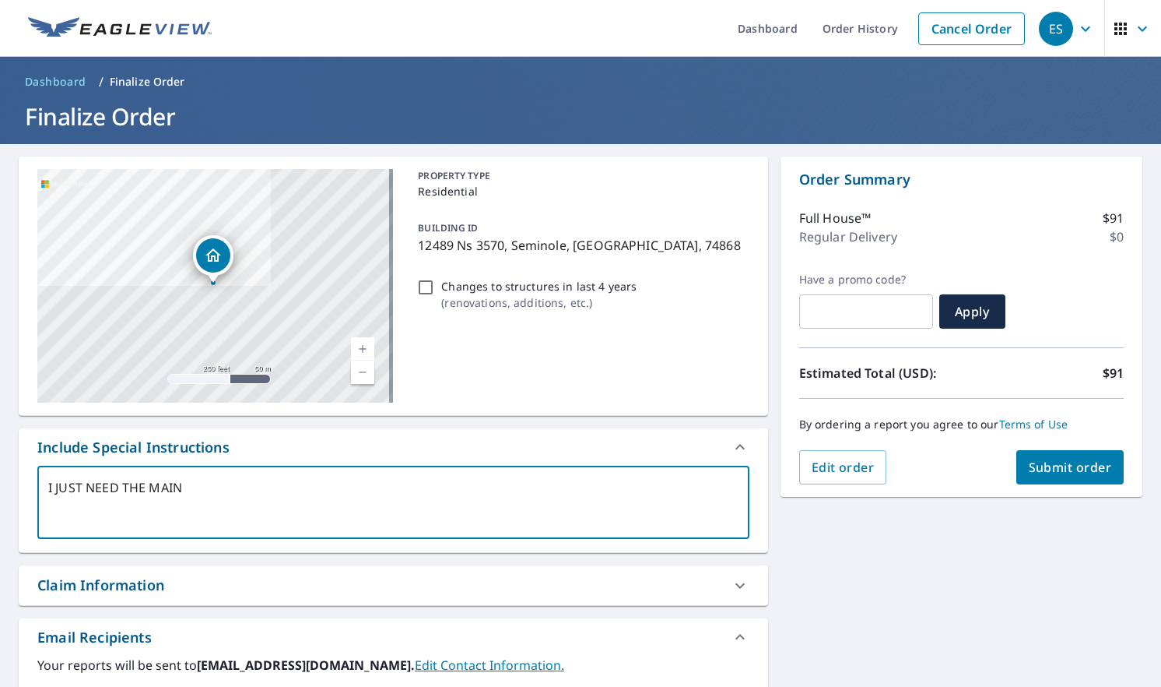
type textarea "I JUST NEED THE MAIN D"
type textarea "x"
checkbox input "true"
type textarea "I JUST NEED THE MAIN DW"
type textarea "x"
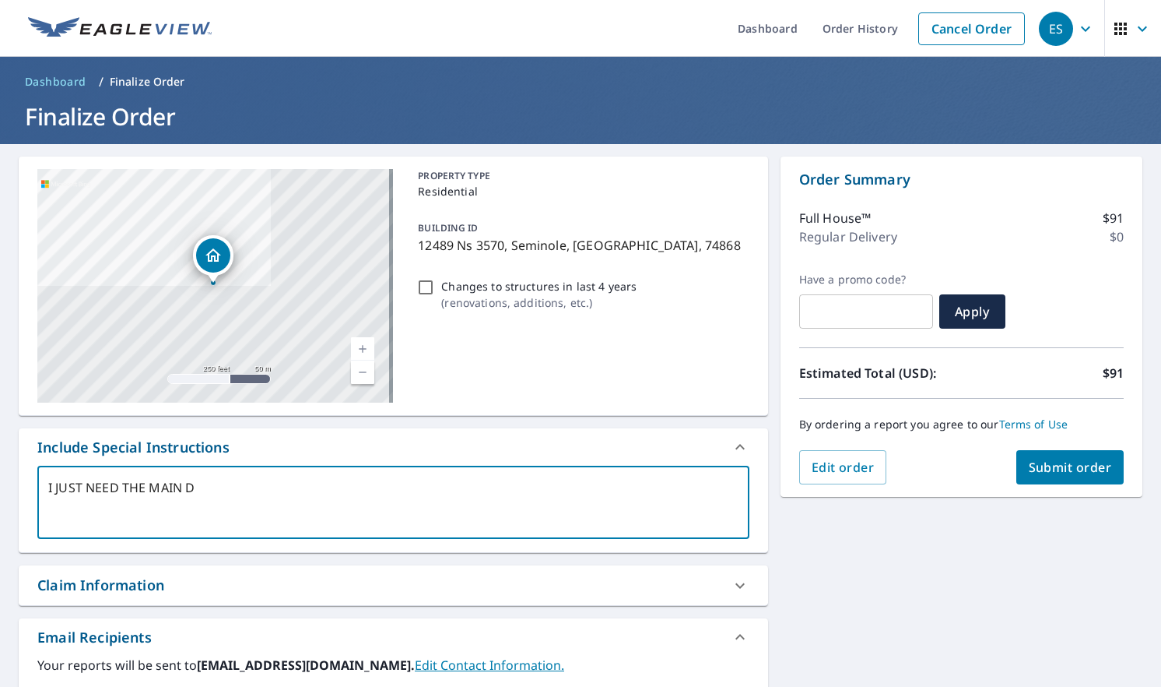
checkbox input "true"
type textarea "I JUST NEED THE MAIN DWE"
type textarea "x"
checkbox input "true"
type textarea "I JUST NEED THE MAIN DWEL"
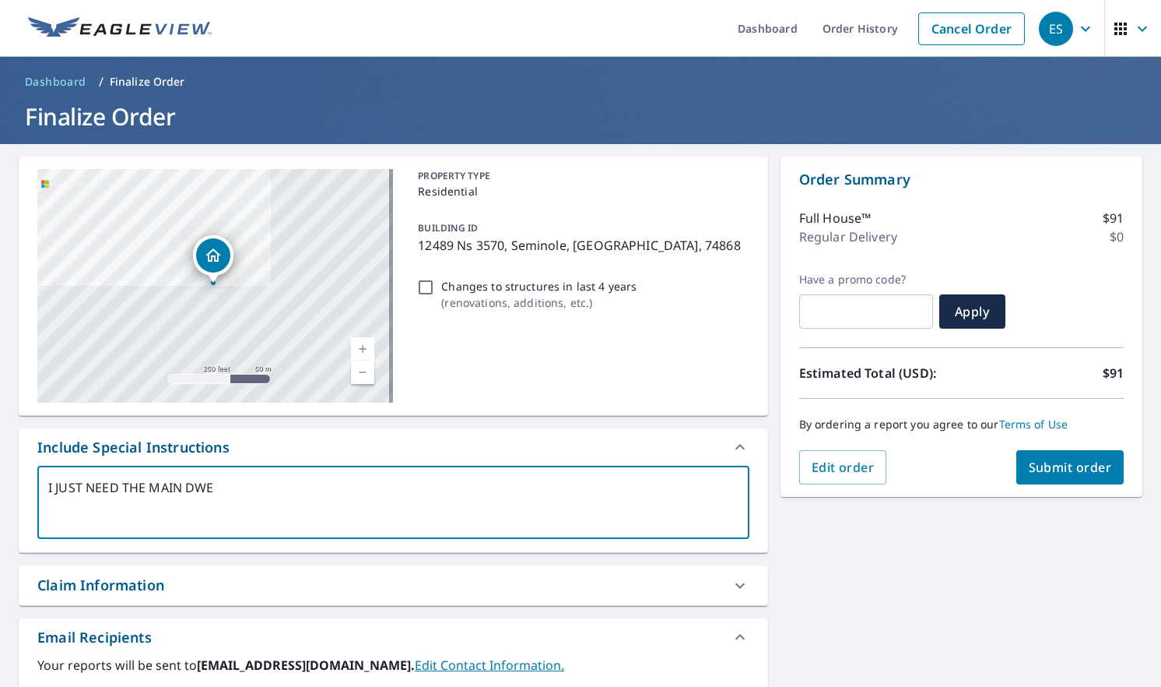
type textarea "x"
checkbox input "true"
type textarea "I JUST NEED THE MAIN DWELL"
type textarea "x"
checkbox input "true"
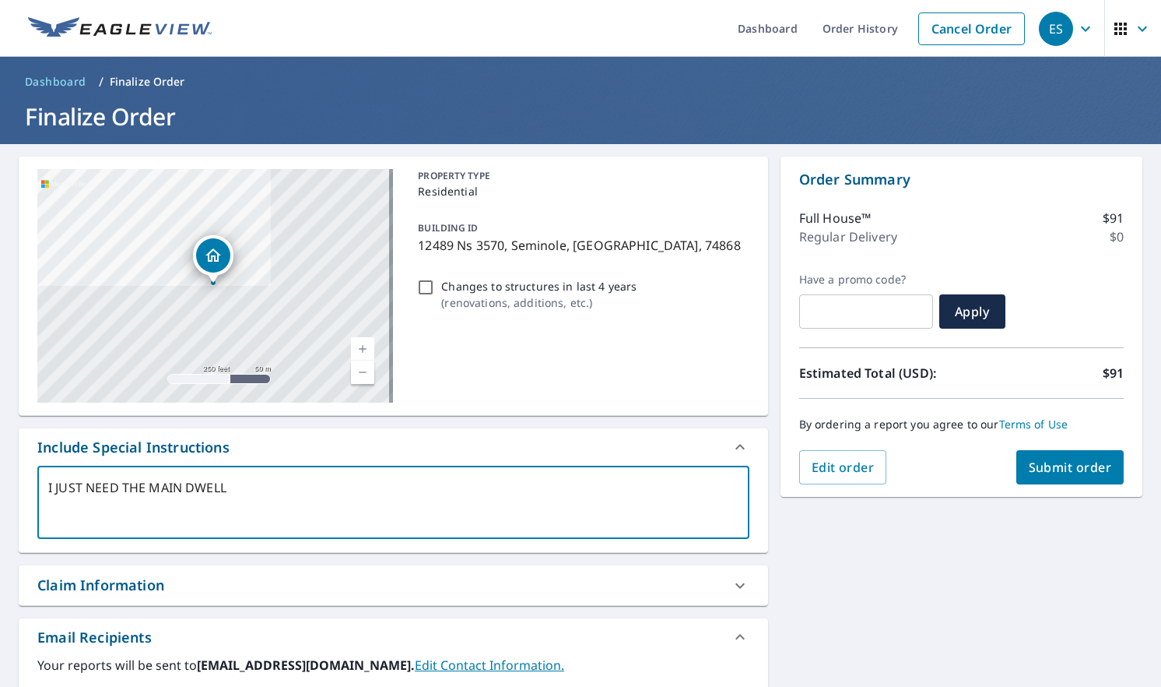
type textarea "I JUST NEED THE MAIN DWELLI"
type textarea "x"
checkbox input "true"
type textarea "I JUST NEED THE MAIN DWELLIN"
type textarea "x"
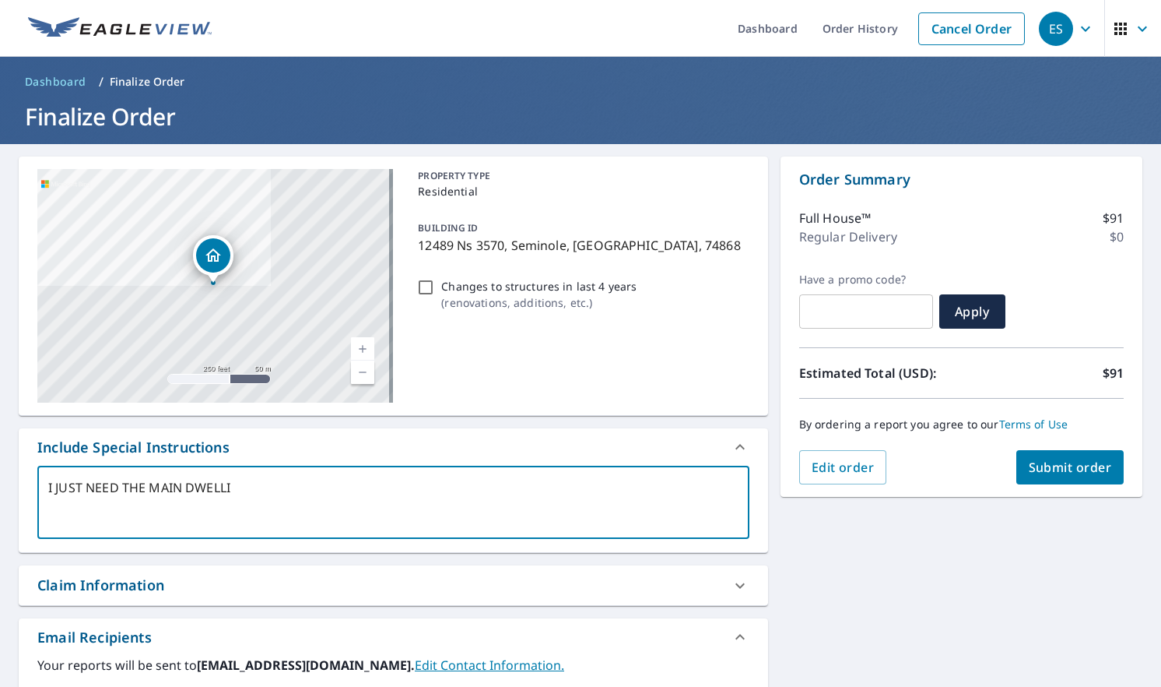
checkbox input "true"
type textarea "I JUST NEED THE MAIN DWELLING"
type textarea "x"
checkbox input "true"
type textarea "I JUST NEED THE MAIN DWELLING"
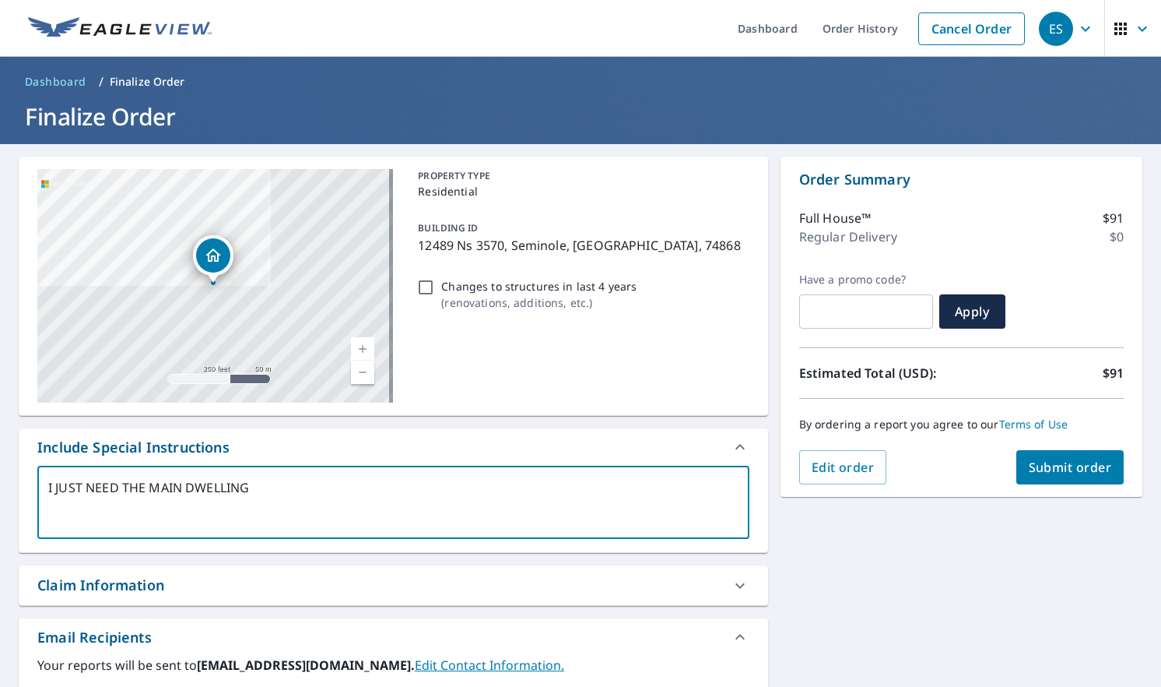
type textarea "x"
checkbox input "true"
type textarea "I JUST NEED THE MAIN DWELLING R"
type textarea "x"
checkbox input "true"
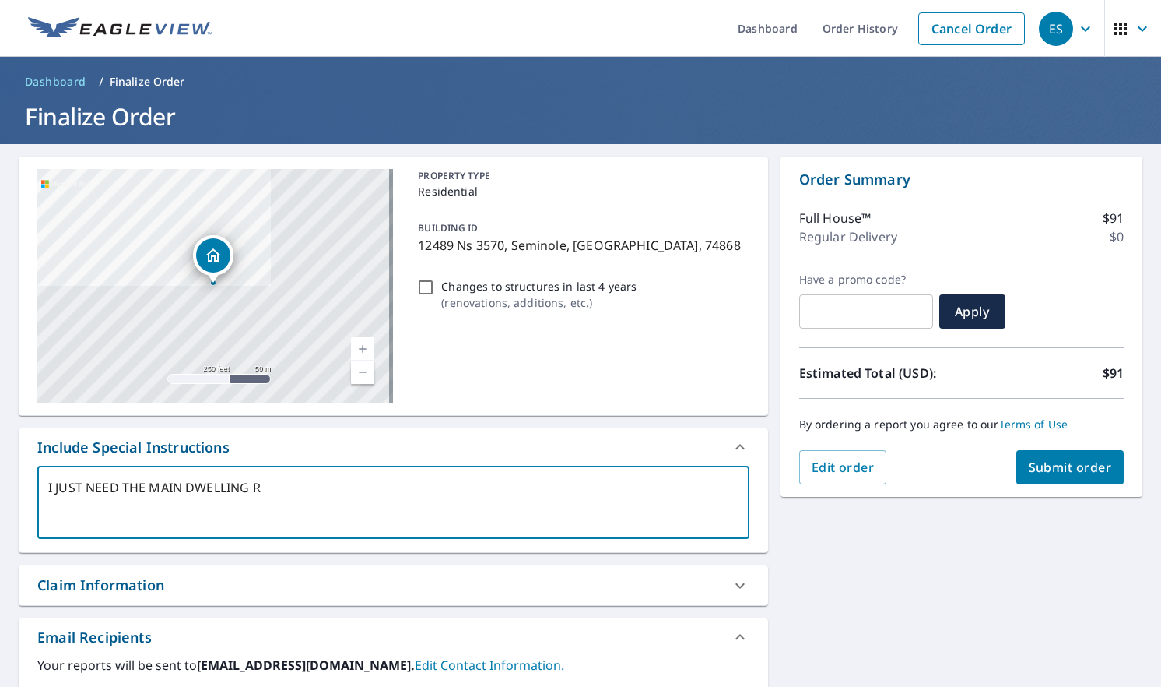
type textarea "I JUST NEED THE MAIN DWELLING RO"
type textarea "x"
checkbox input "true"
type textarea "I JUST NEED THE MAIN DWELLING ROO"
type textarea "x"
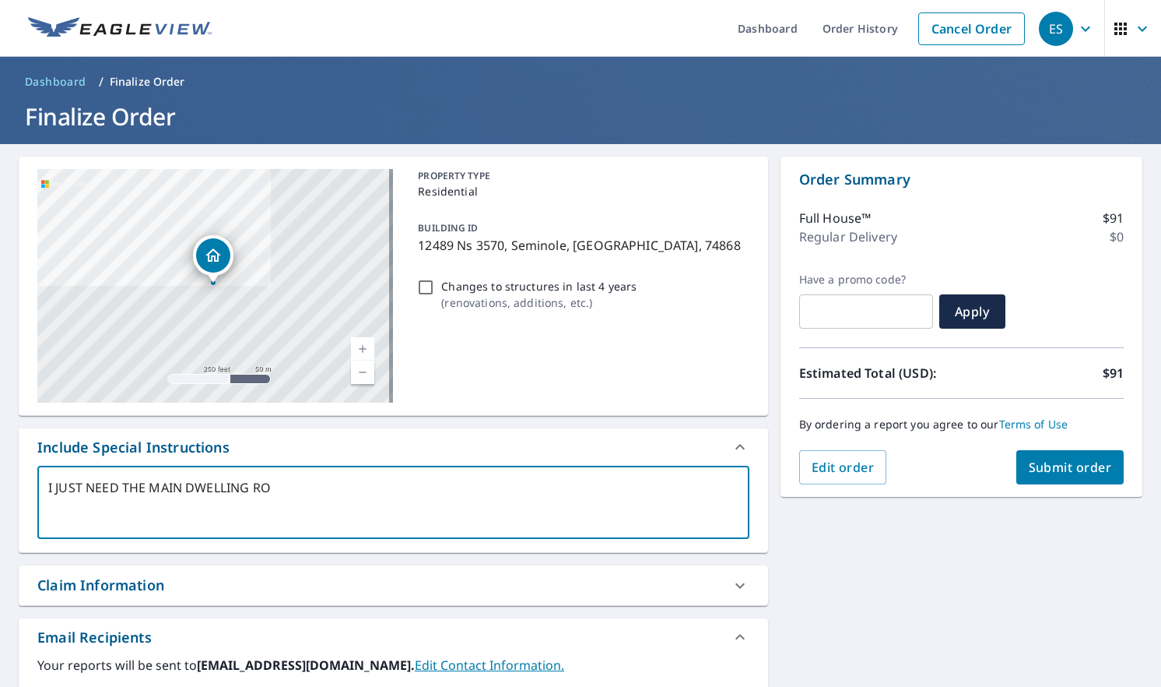
checkbox input "true"
type textarea "I JUST NEED THE MAIN DWELLING ROOF"
type textarea "x"
checkbox input "true"
type textarea "I JUST NEED THE MAIN DWELLING ROOF"
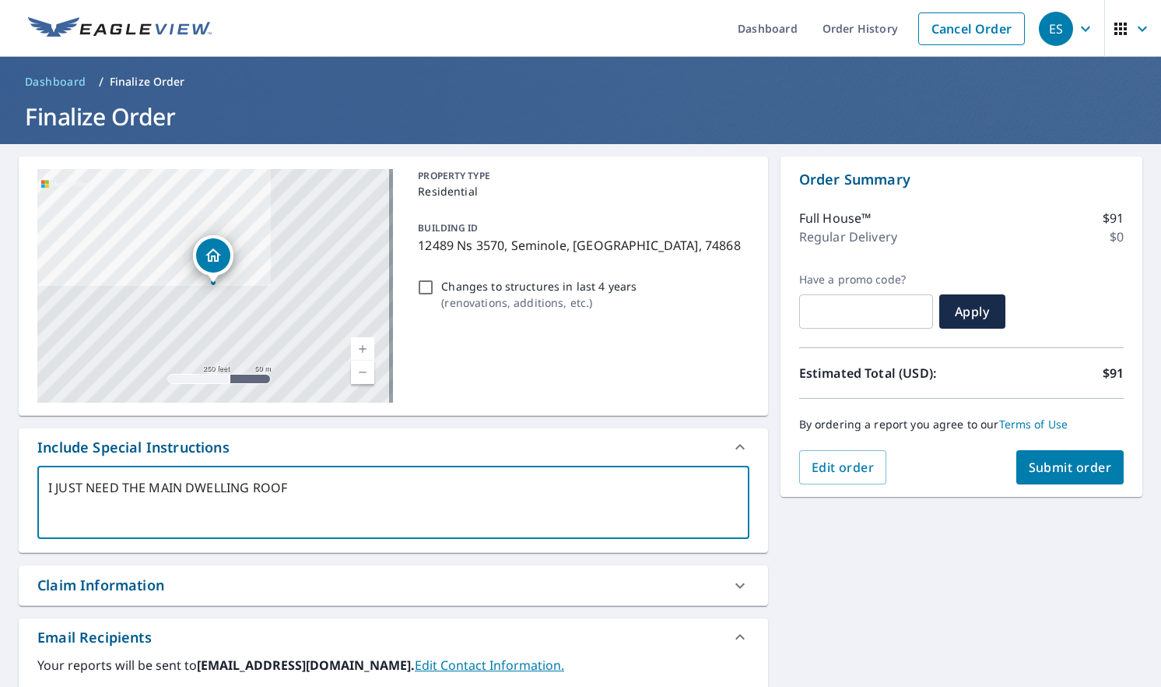
type textarea "x"
checkbox input "true"
type textarea "I JUST NEED THE MAIN DWELLING ROOF A"
type textarea "x"
checkbox input "true"
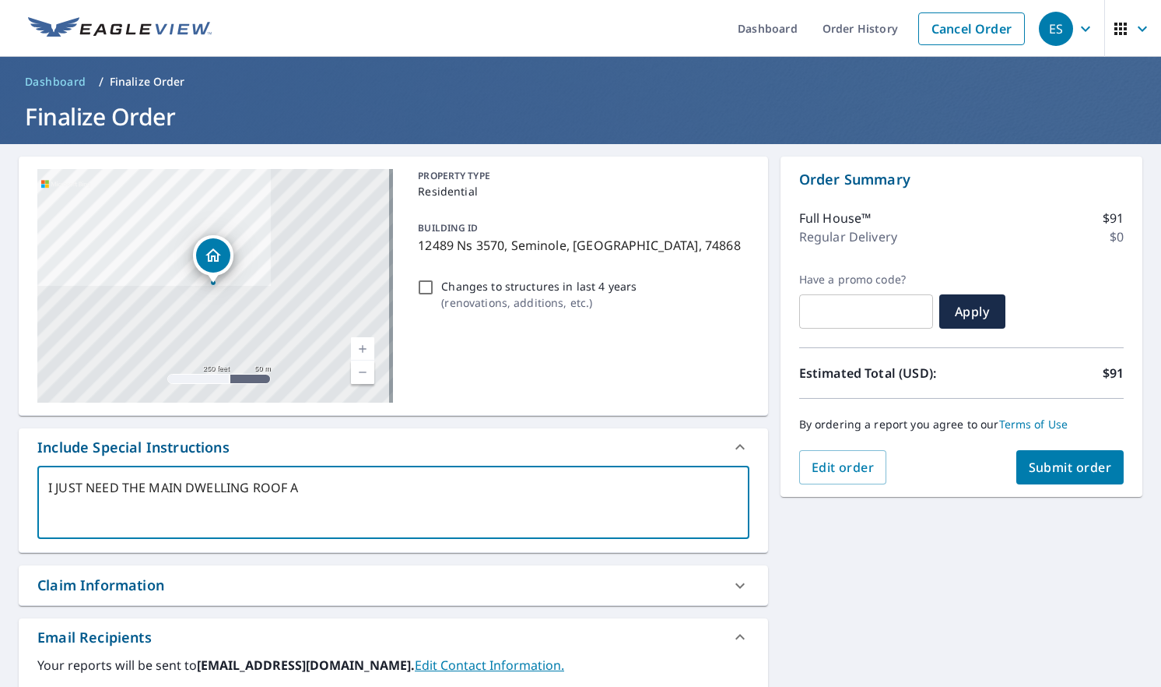
type textarea "I JUST NEED THE MAIN DWELLING ROOF AN"
type textarea "x"
checkbox input "true"
type textarea "I JUST NEED THE MAIN DWELLING ROOF AND"
type textarea "x"
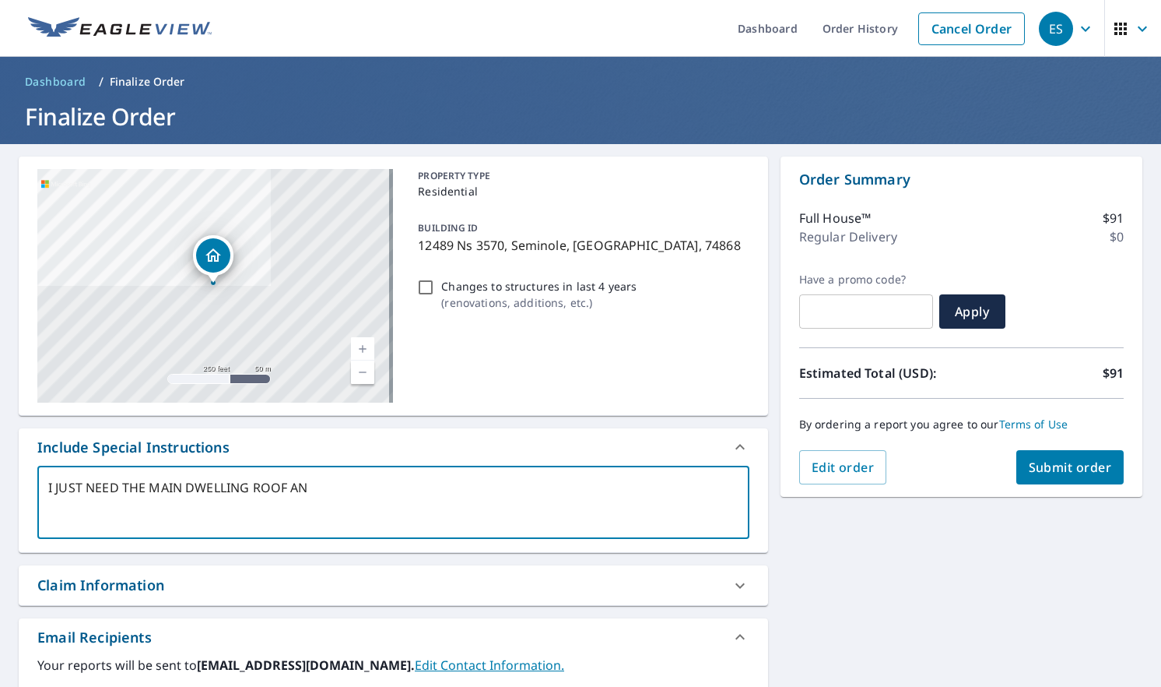
checkbox input "true"
type textarea "I JUST NEED THE MAIN DWELLING ROOF AND"
type textarea "x"
checkbox input "true"
type textarea "I JUST NEED THE MAIN DWELLING ROOF AND T"
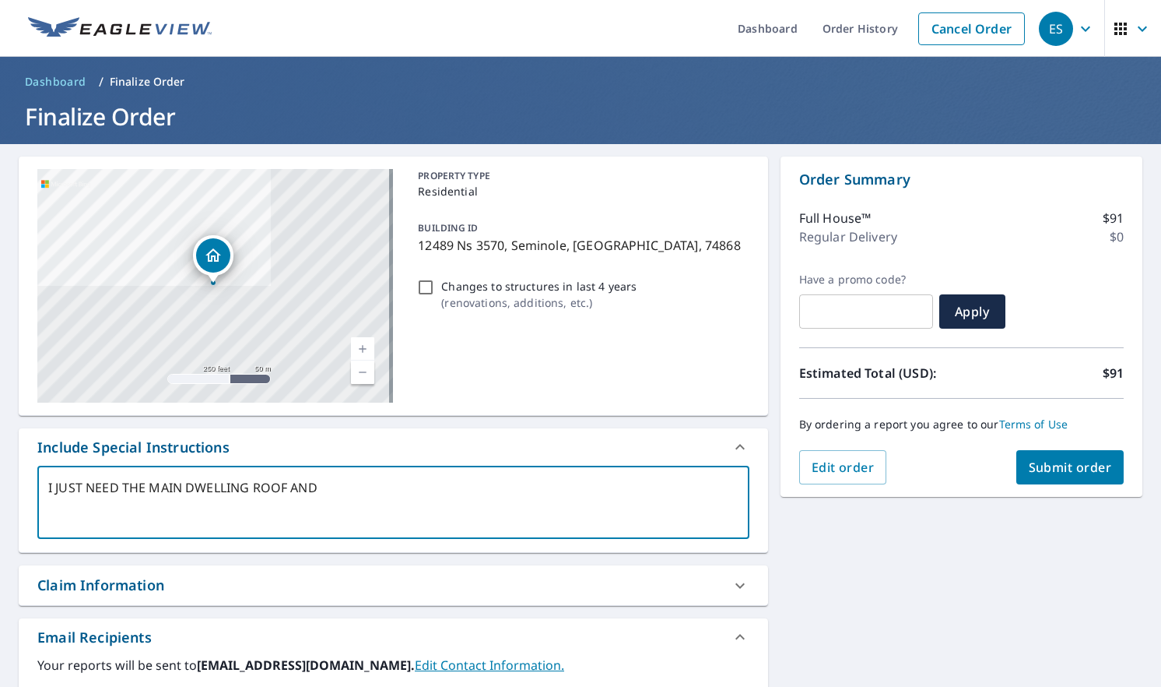
type textarea "x"
checkbox input "true"
type textarea "I JUST NEED THE MAIN DWELLING ROOF AND TH"
type textarea "x"
checkbox input "true"
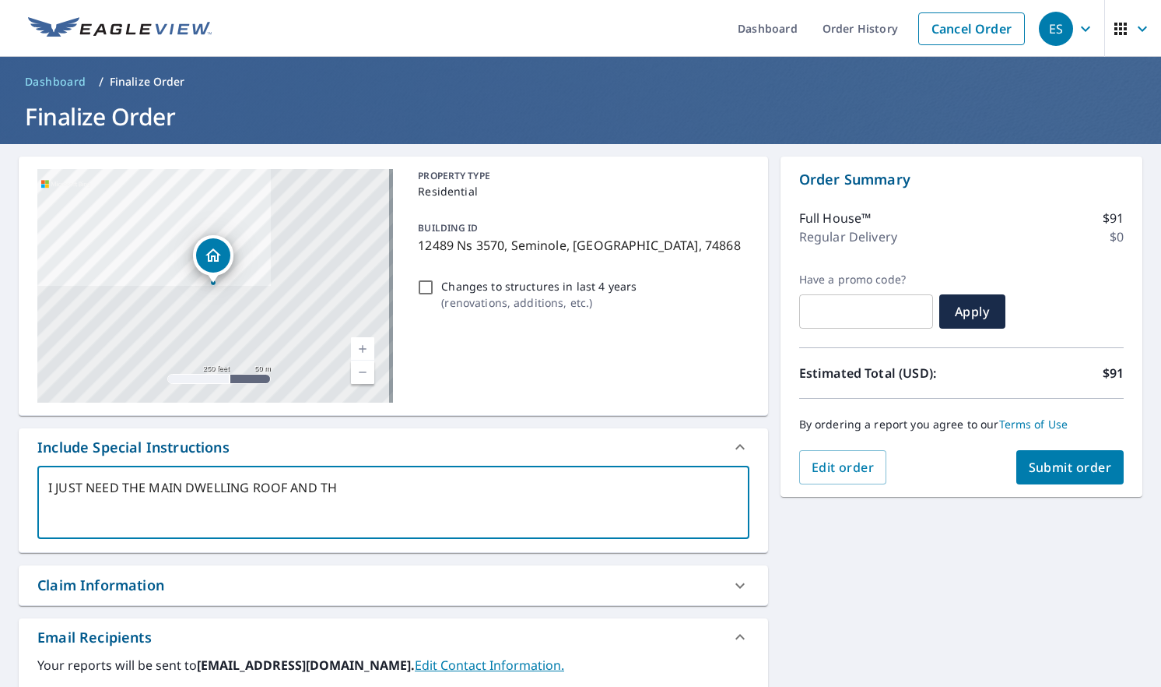
type textarea "I JUST NEED THE MAIN DWELLING ROOF AND THE"
type textarea "x"
checkbox input "true"
type textarea "I JUST NEED THE MAIN DWELLING ROOF AND THE"
type textarea "x"
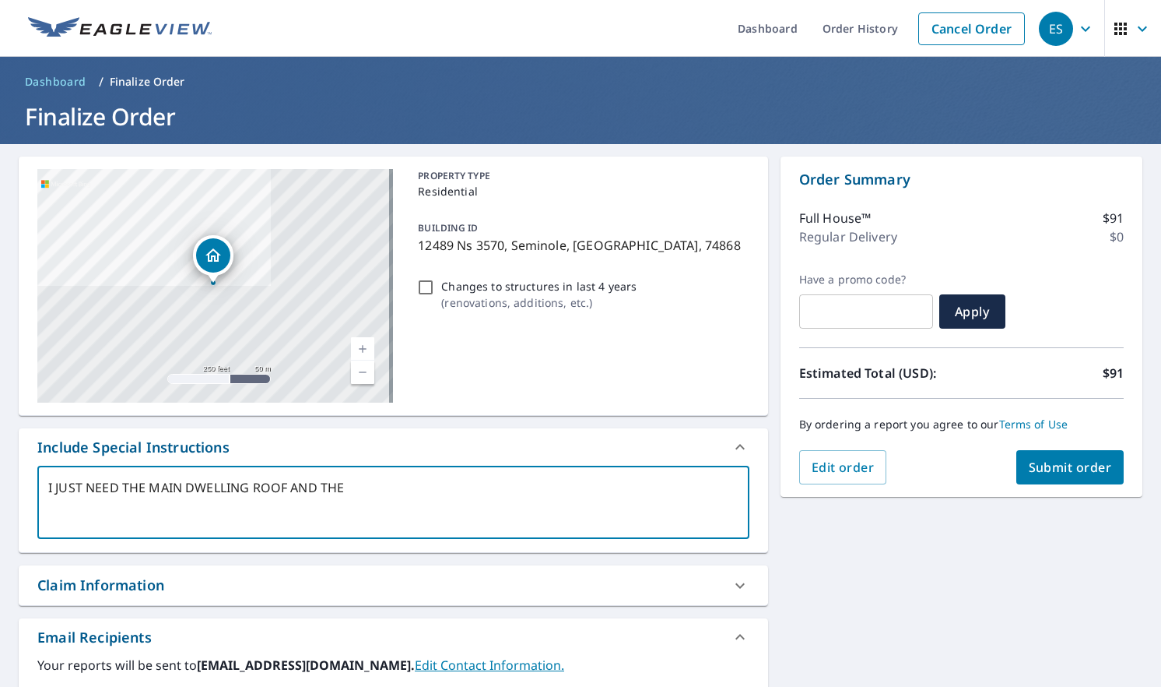
checkbox input "true"
type textarea "I JUST NEED THE MAIN DWELLING ROOF AND THE F"
type textarea "x"
checkbox input "true"
type textarea "I JUST NEED THE MAIN DWELLING ROOF AND THE FO"
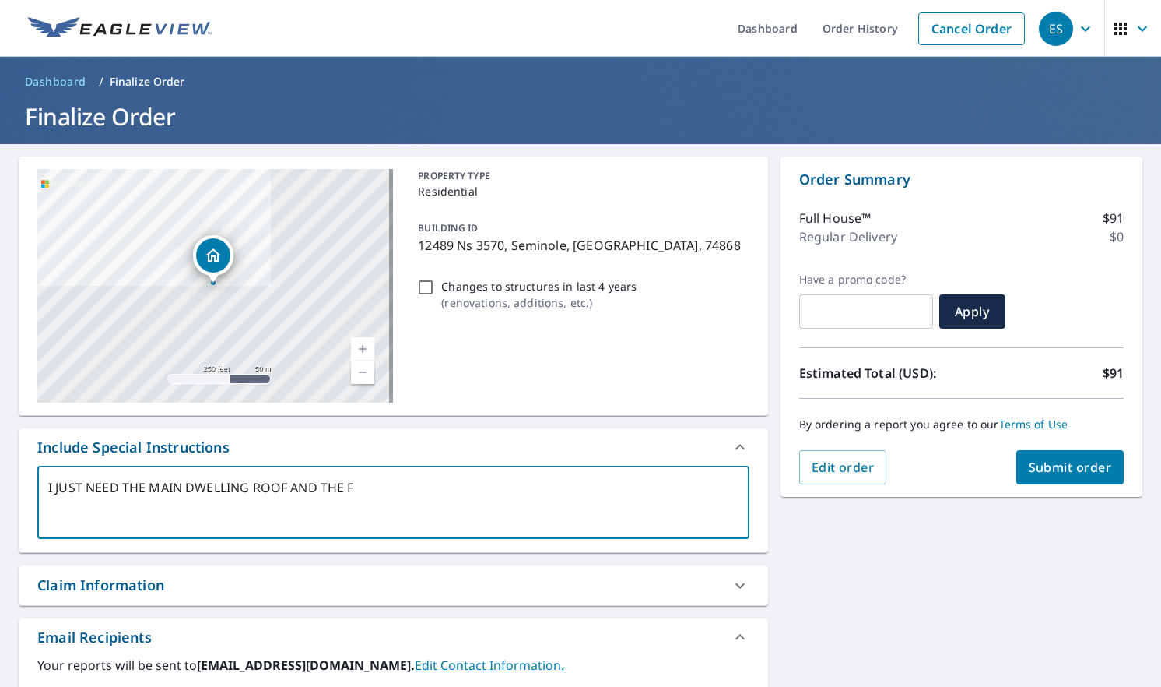
type textarea "x"
checkbox input "true"
type textarea "I JUST NEED THE MAIN DWELLING ROOF AND THE FOU"
type textarea "x"
checkbox input "true"
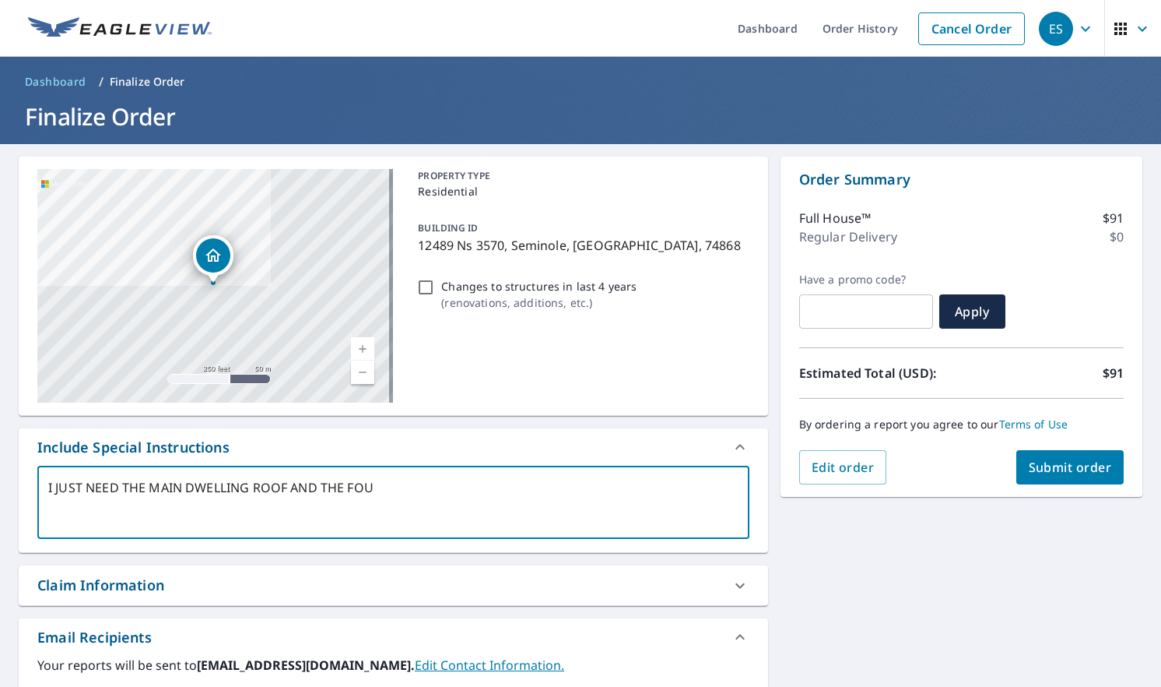
type textarea "I JUST NEED THE MAIN DWELLING ROOF AND THE FOUR"
type textarea "x"
checkbox input "true"
type textarea "I JUST NEED THE MAIN DWELLING ROOF AND THE FOUR"
type textarea "x"
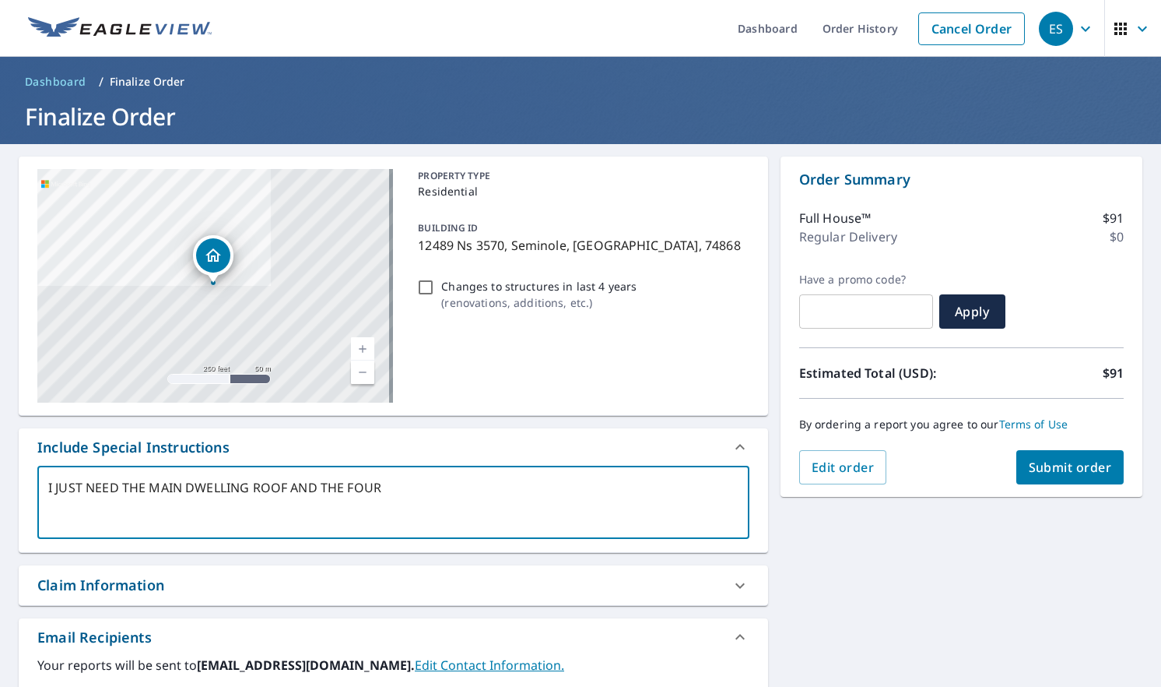
checkbox input "true"
type textarea "I JUST NEED THE MAIN DWELLING ROOF AND THE FOUR M"
type textarea "x"
checkbox input "true"
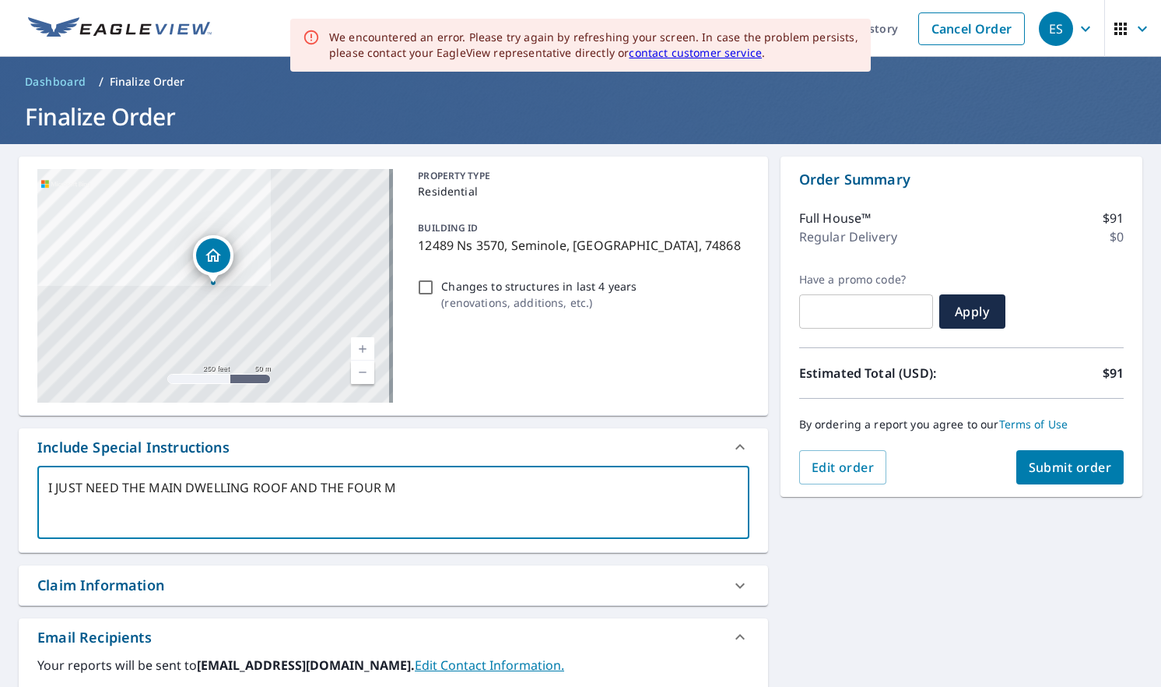
type textarea "I JUST NEED THE MAIN DWELLING ROOF AND THE FOUR ME"
type textarea "x"
checkbox input "true"
type textarea "I JUST NEED THE MAIN DWELLING ROOF AND THE FOUR MET"
type textarea "x"
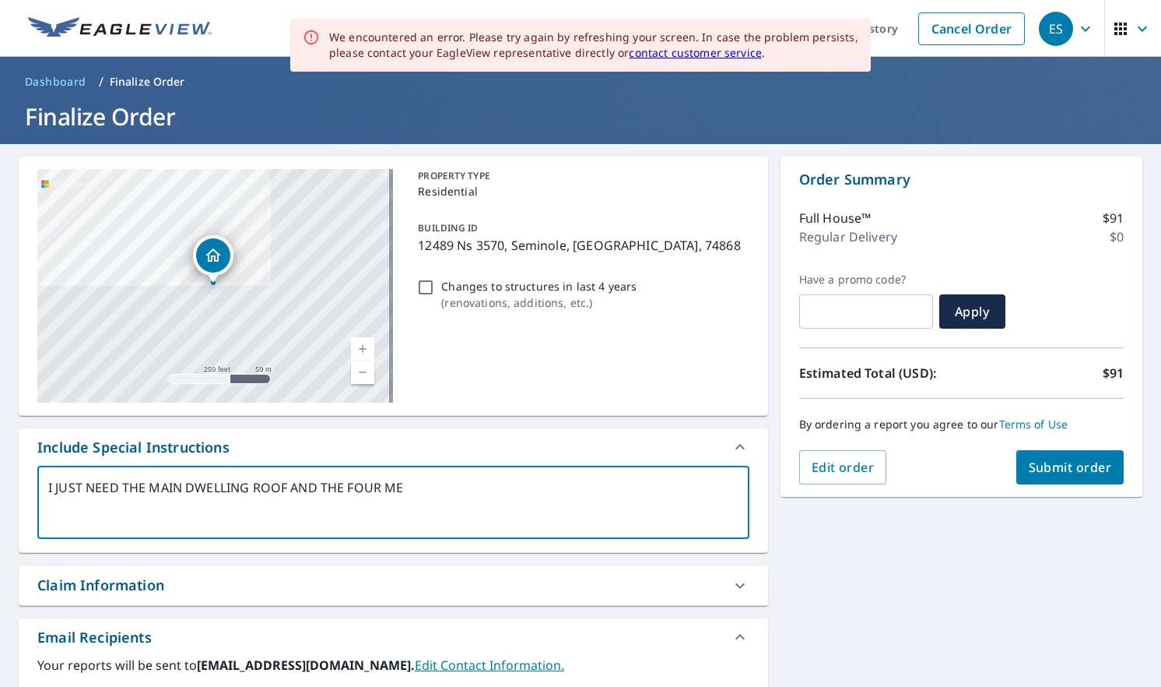
checkbox input "true"
type textarea "I JUST NEED THE MAIN DWELLING ROOF AND THE FOUR META"
type textarea "x"
checkbox input "true"
type textarea "I JUST NEED THE MAIN DWELLING ROOF AND THE FOUR METAL"
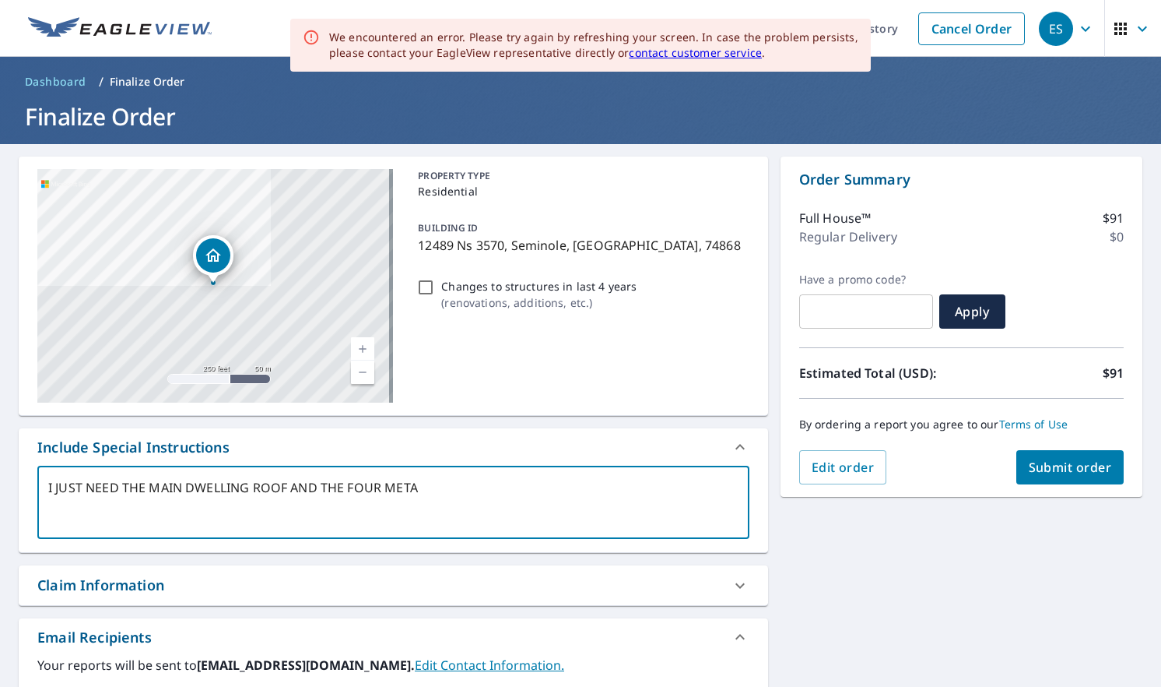
type textarea "x"
checkbox input "true"
type textarea "I JUST NEED THE MAIN DWELLING ROOF AND THE FOUR METAL"
type textarea "x"
checkbox input "true"
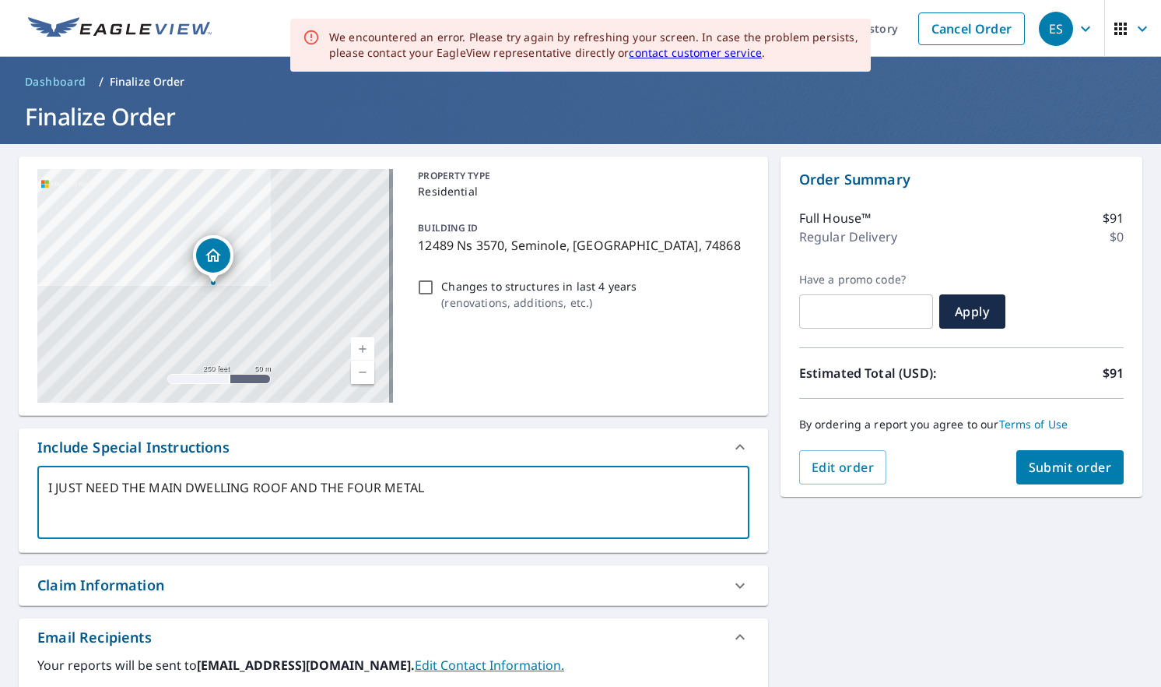
type textarea "I JUST NEED THE MAIN DWELLING ROOF AND THE FOUR METAL S"
type textarea "x"
checkbox input "true"
type textarea "I JUST NEED THE MAIN DWELLING ROOF AND THE FOUR METAL ST"
type textarea "x"
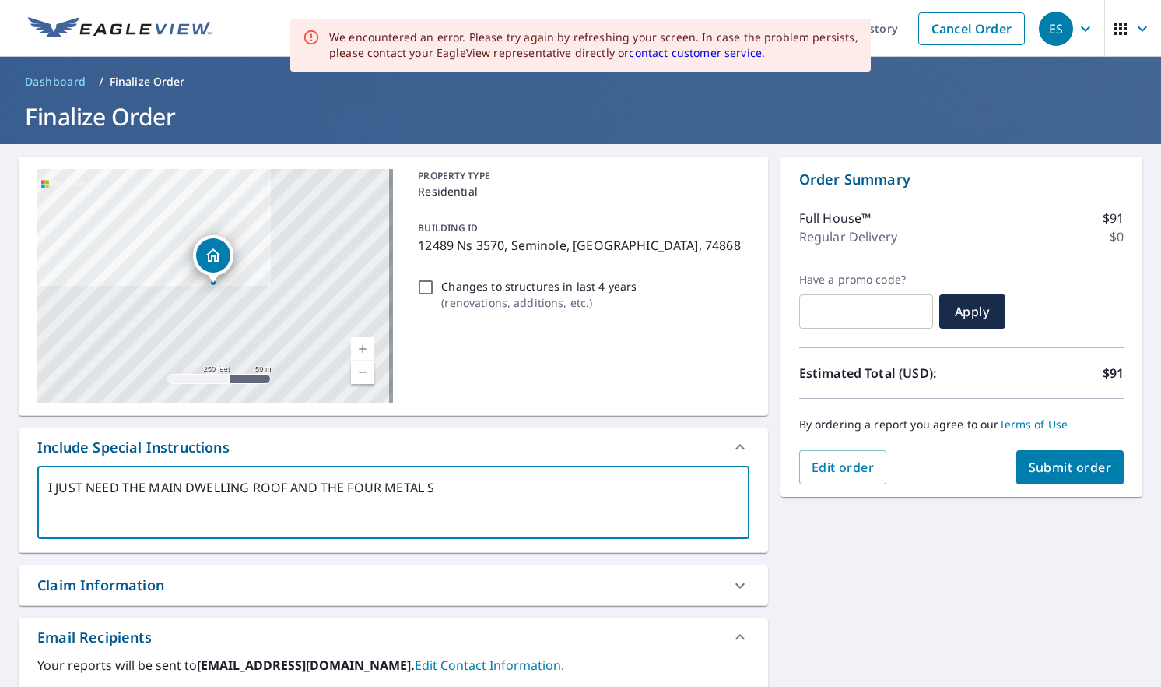
checkbox input "true"
type textarea "I JUST NEED THE MAIN DWELLING ROOF AND THE FOUR METAL STR"
type textarea "x"
checkbox input "true"
type textarea "I JUST NEED THE MAIN DWELLING ROOF AND THE FOUR METAL STRU"
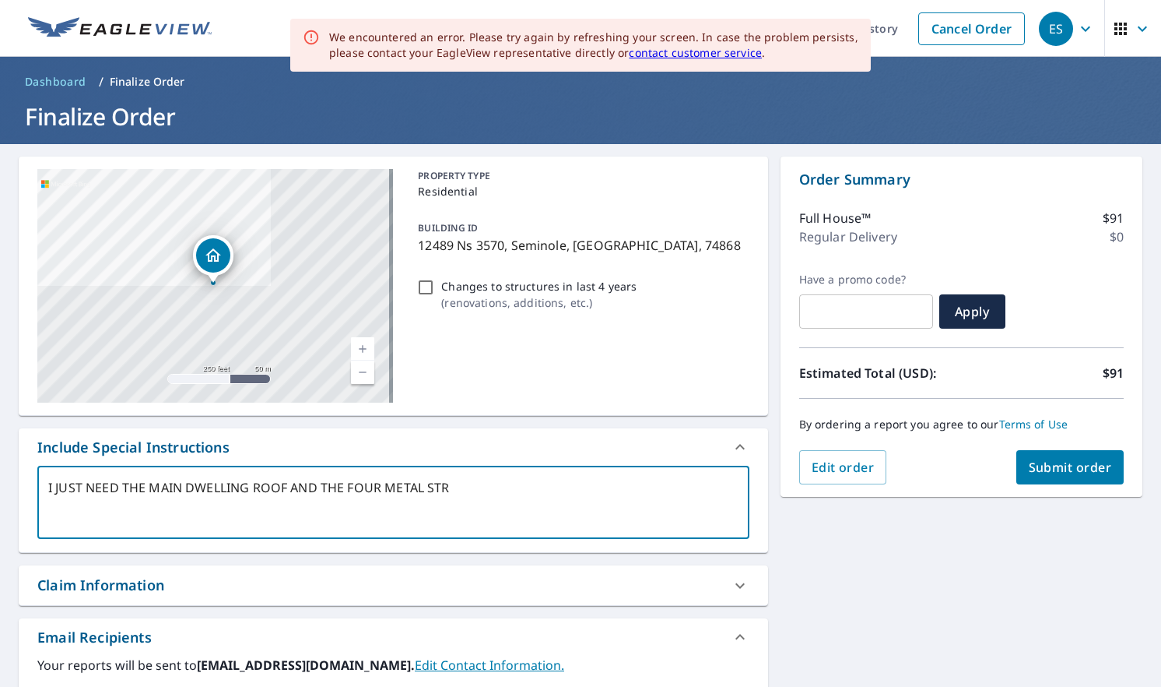
type textarea "x"
checkbox input "true"
type textarea "I JUST NEED THE MAIN DWELLING ROOF AND THE FOUR METAL STRUC"
type textarea "x"
checkbox input "true"
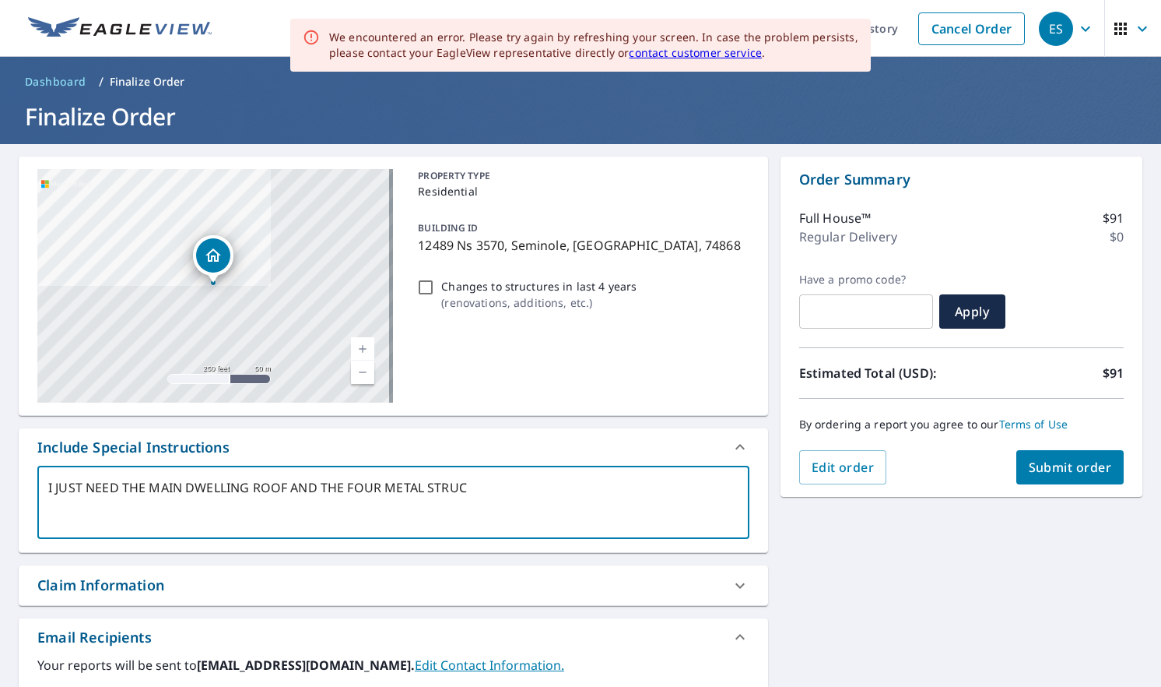
type textarea "I JUST NEED THE MAIN DWELLING ROOF AND THE FOUR METAL STRUCT"
type textarea "x"
checkbox input "true"
type textarea "I JUST NEED THE MAIN DWELLING ROOF AND THE FOUR METAL STRUCTU"
type textarea "x"
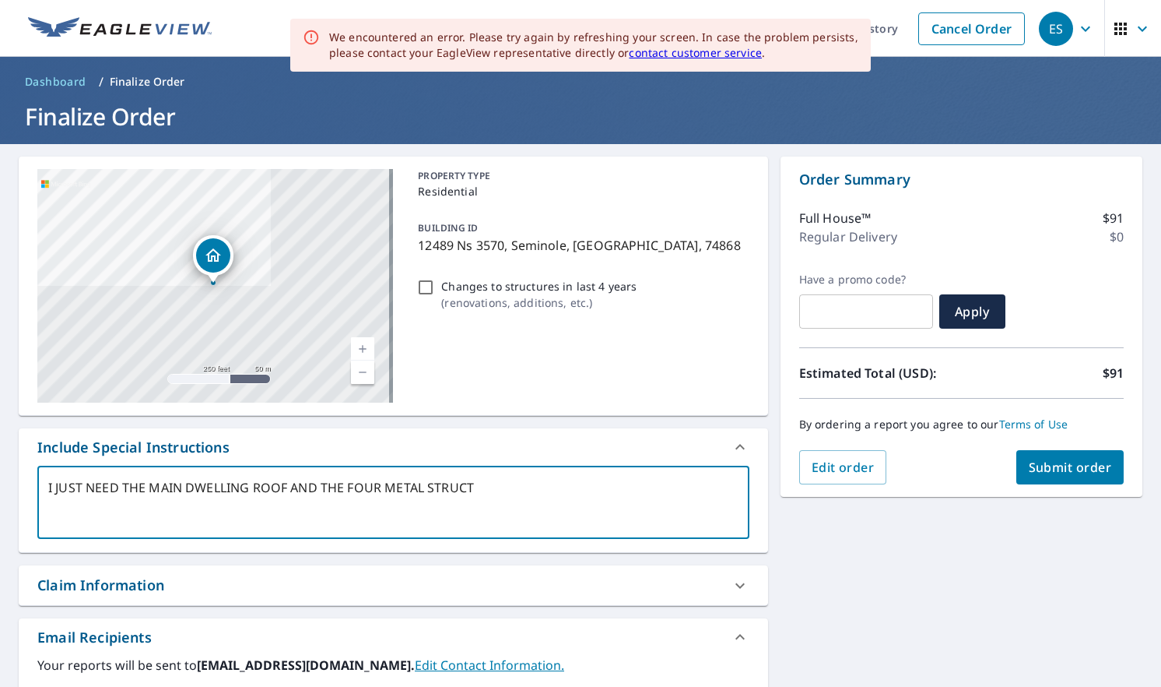
checkbox input "true"
type textarea "I JUST NEED THE MAIN DWELLING ROOF AND THE FOUR METAL STRUCTUR"
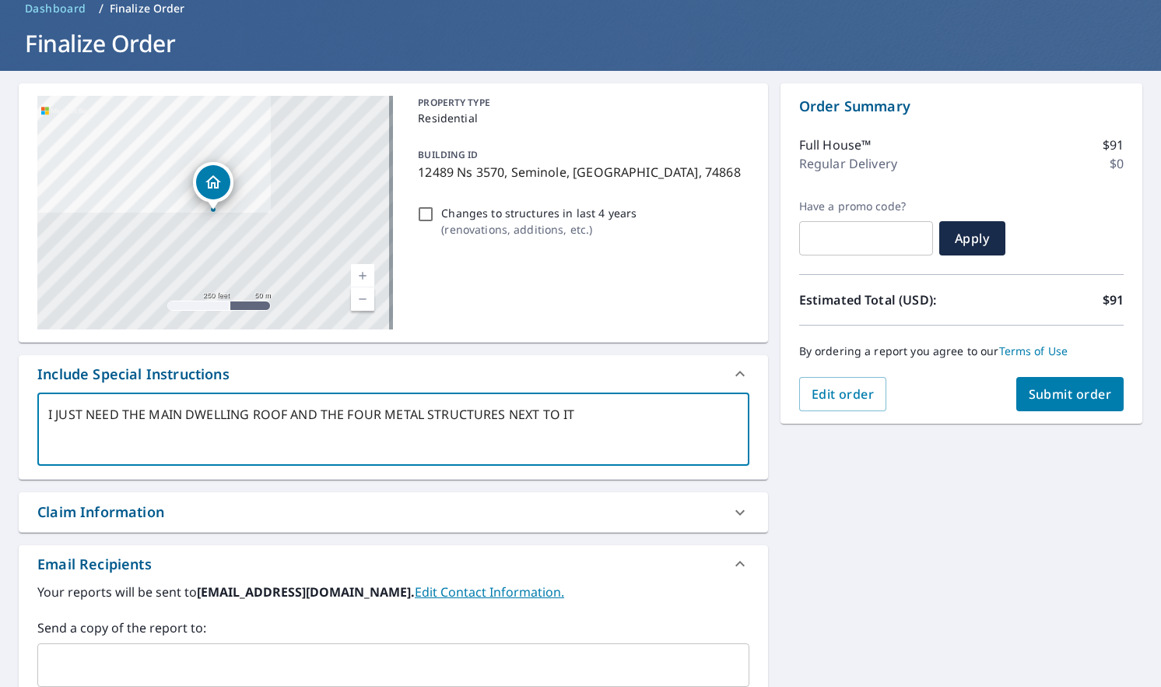
scroll to position [293, 0]
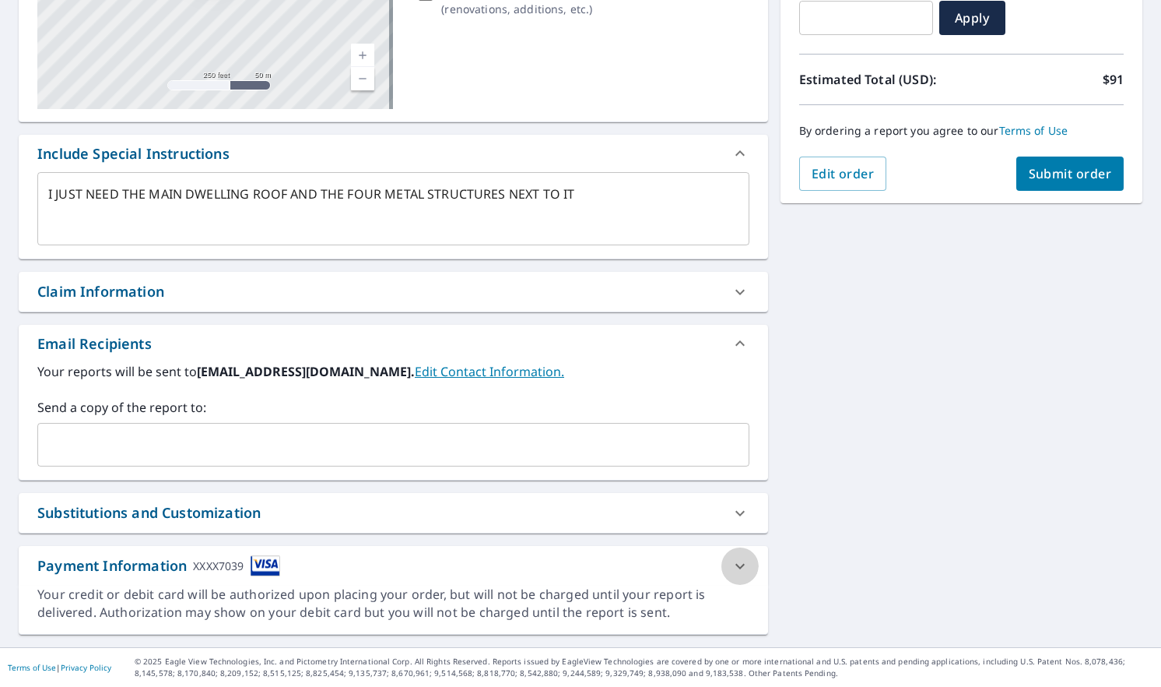
click at [731, 566] on icon at bounding box center [740, 566] width 19 height 19
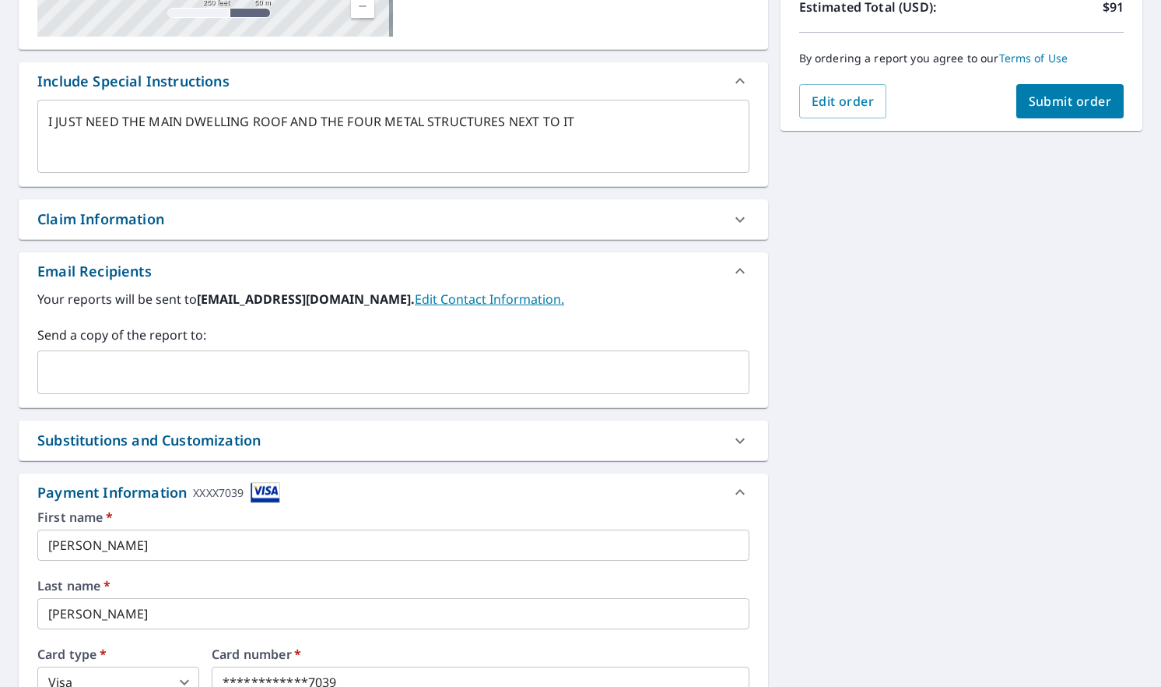
scroll to position [527, 0]
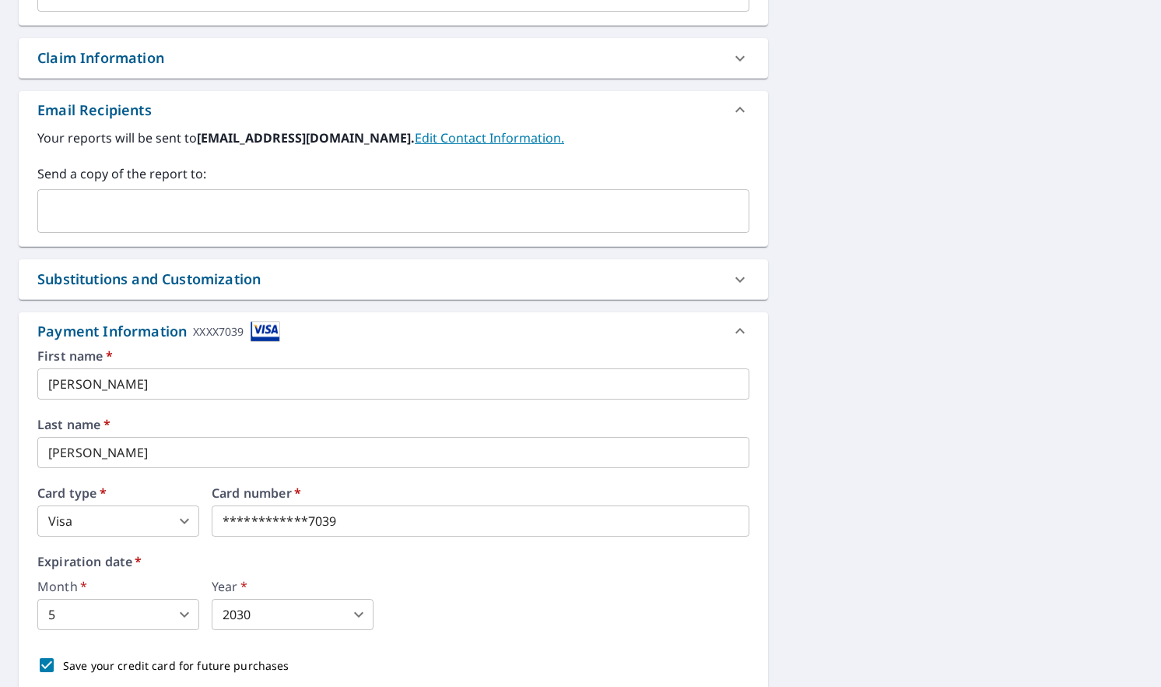
click at [391, 388] on input "[PERSON_NAME]" at bounding box center [393, 383] width 712 height 31
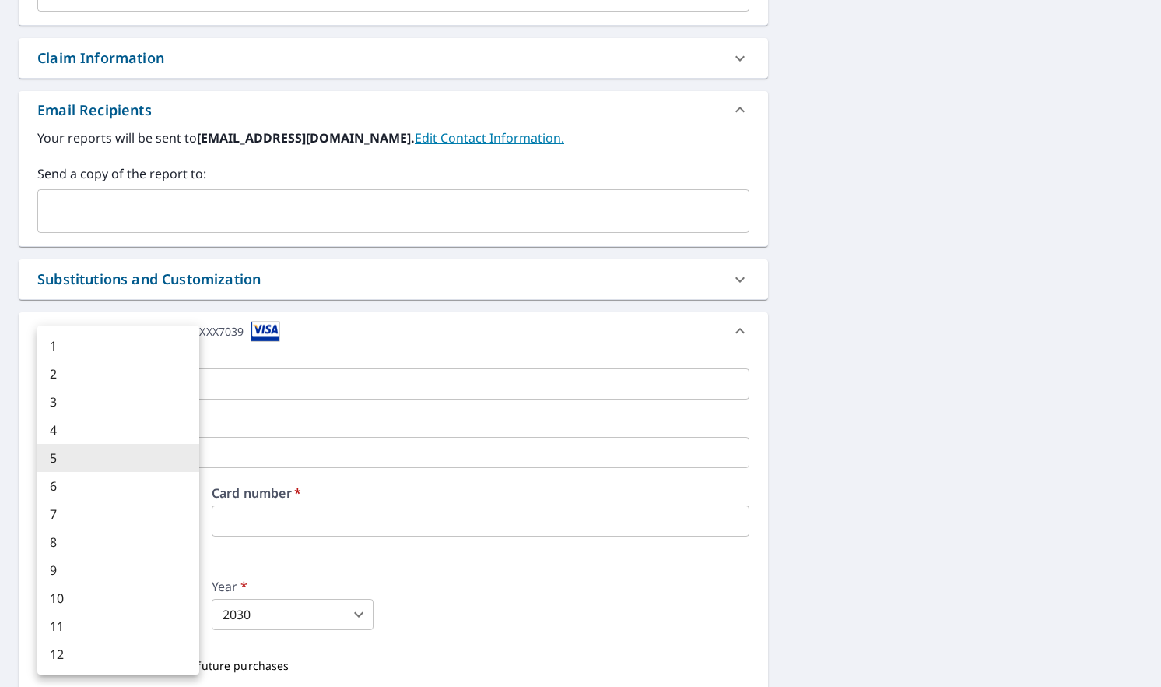
click at [172, 616] on body "ES ES Dashboard Order History Cancel Order ES Dashboard / Finalize Order Finali…" at bounding box center [580, 343] width 1161 height 687
click at [117, 543] on li "8" at bounding box center [118, 542] width 162 height 28
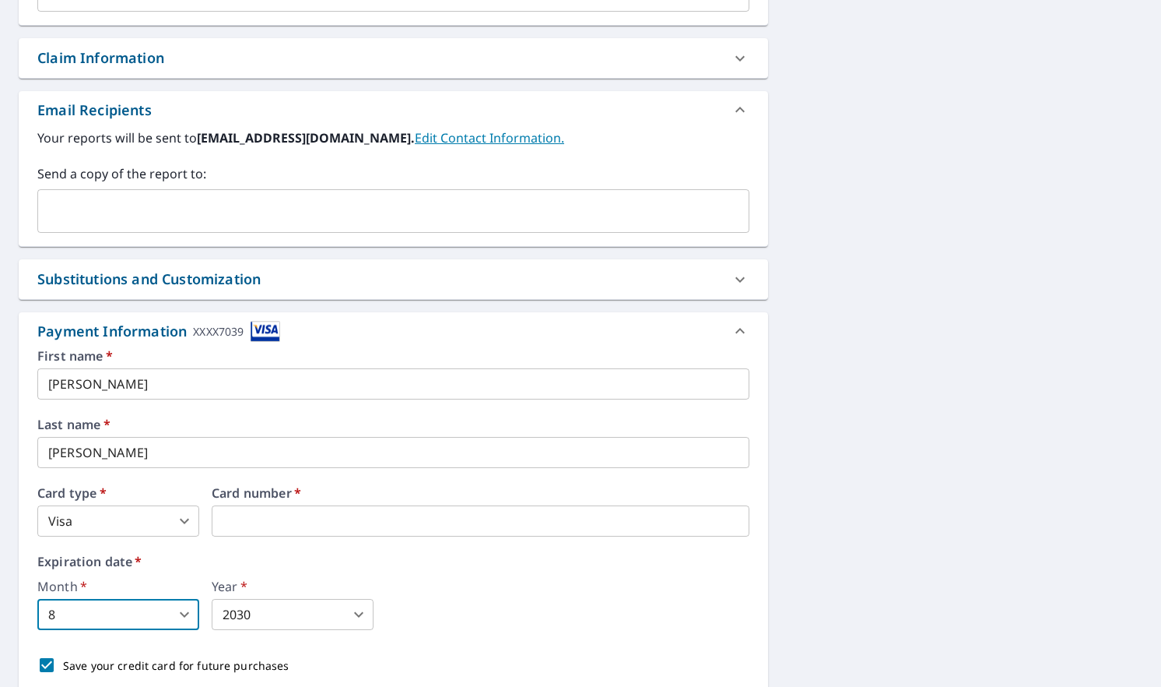
click at [236, 617] on body "ES ES Dashboard Order History Cancel Order ES Dashboard / Finalize Order Finali…" at bounding box center [580, 343] width 1161 height 687
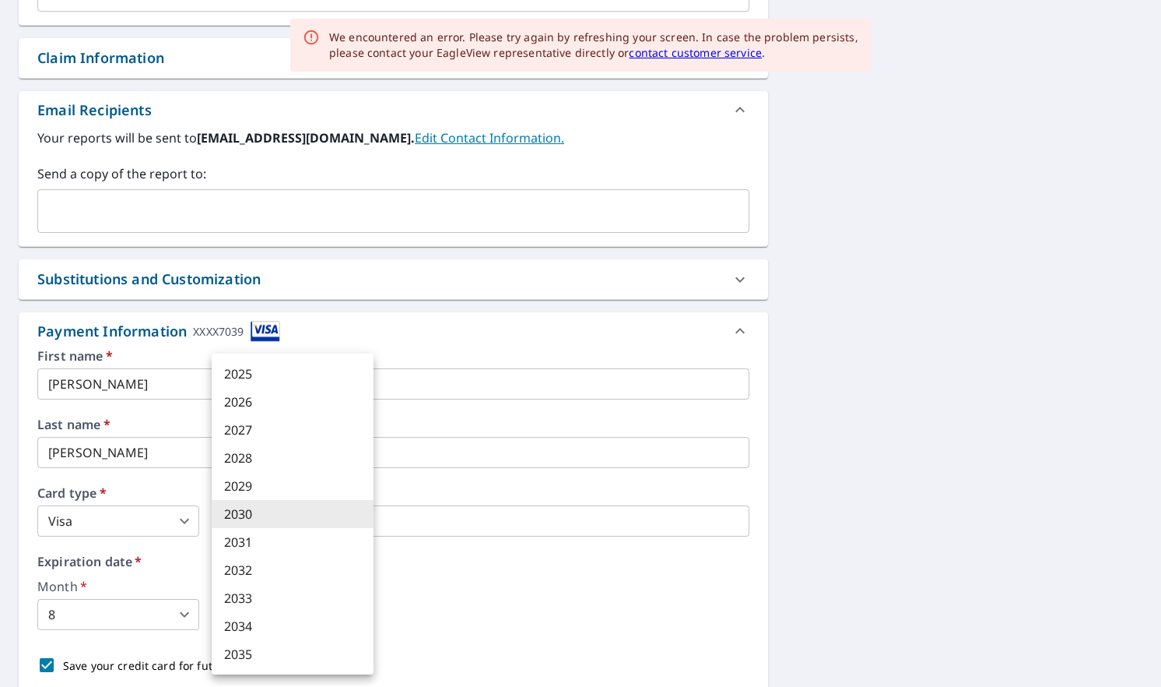
click at [103, 611] on div at bounding box center [580, 343] width 1161 height 687
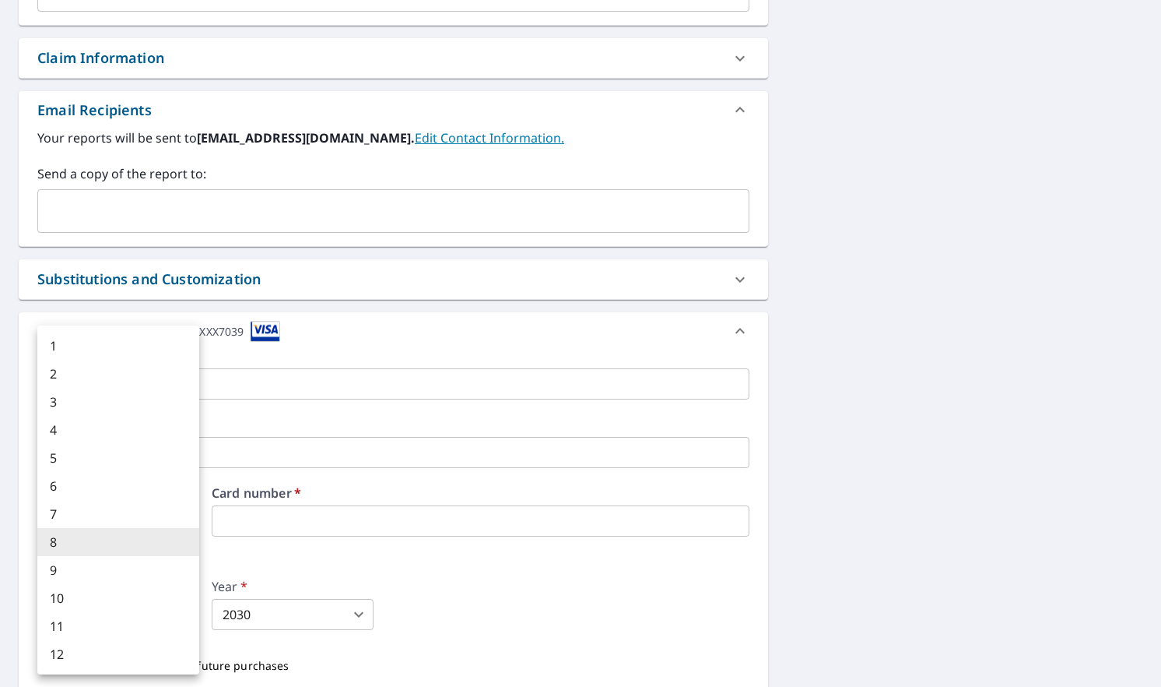
click at [111, 616] on body "ES ES Dashboard Order History Cancel Order ES Dashboard / Finalize Order Finali…" at bounding box center [580, 343] width 1161 height 687
click at [83, 662] on li "12" at bounding box center [118, 654] width 162 height 28
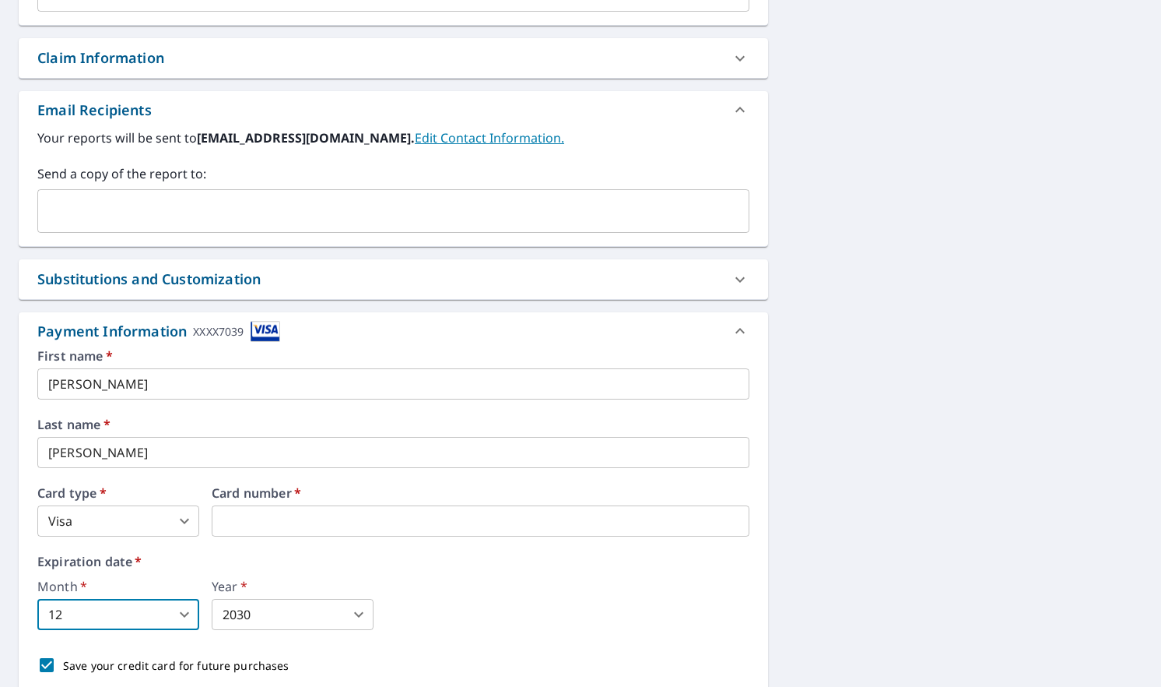
click at [287, 609] on body "ES ES Dashboard Order History Cancel Order ES Dashboard / Finalize Order Finali…" at bounding box center [580, 343] width 1161 height 687
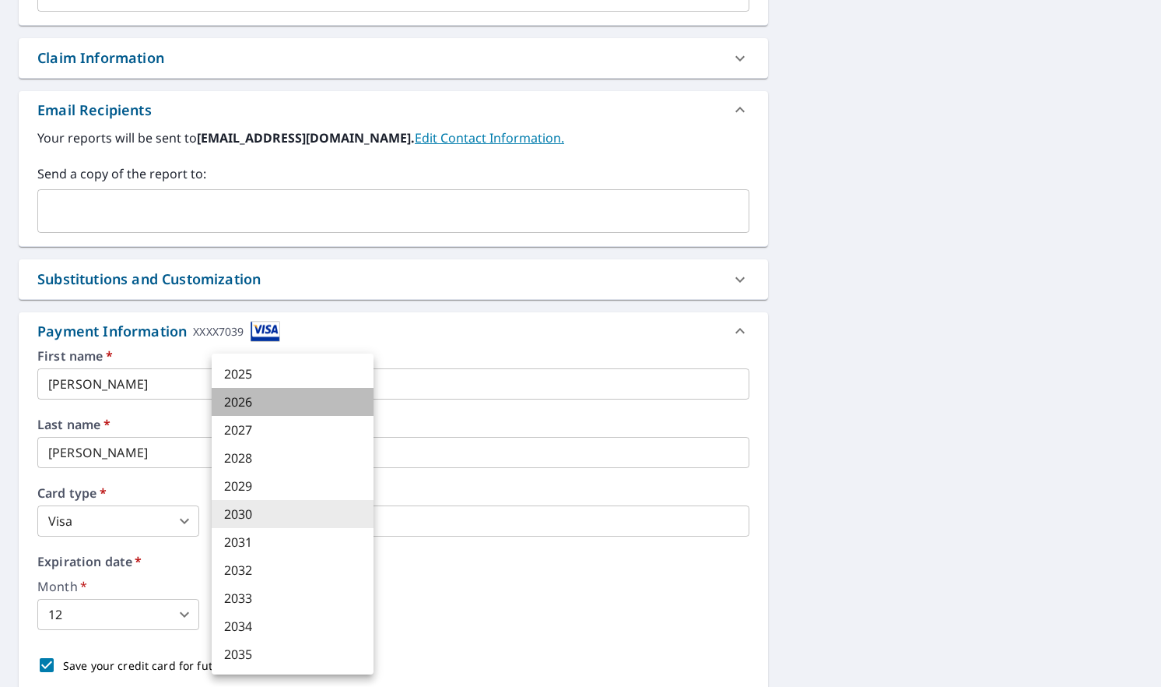
click at [252, 406] on li "2026" at bounding box center [293, 402] width 162 height 28
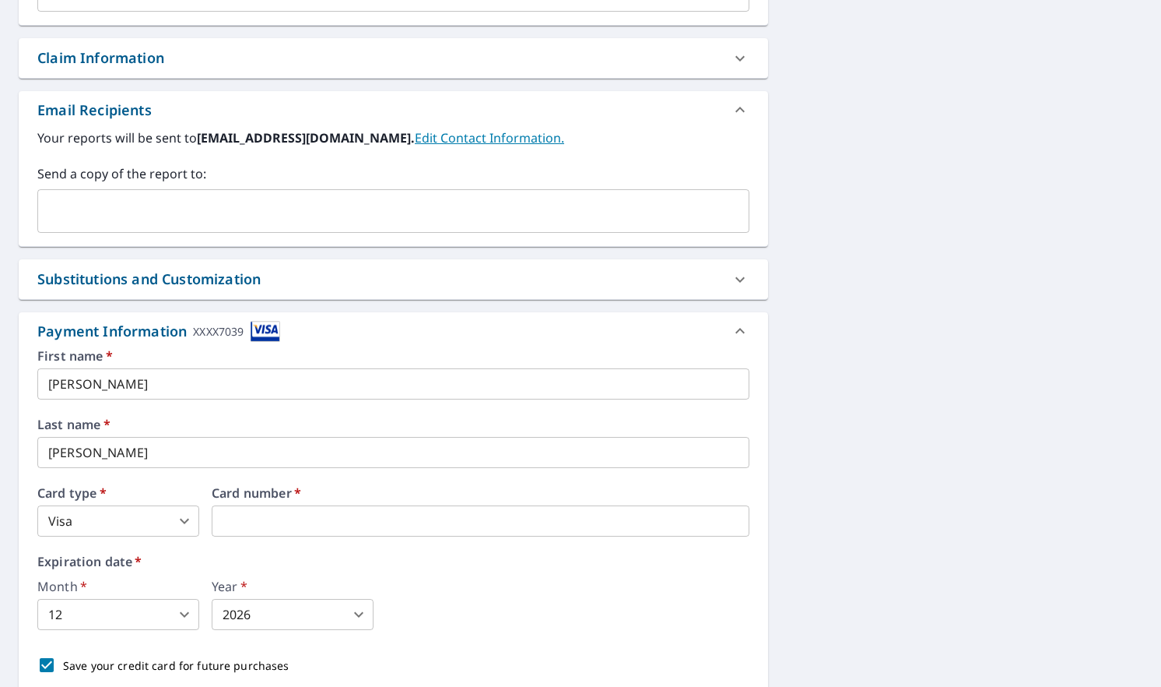
click at [380, 580] on div "Month   * 12 12 ​ Year   * 2026 2026 ​" at bounding box center [393, 605] width 712 height 50
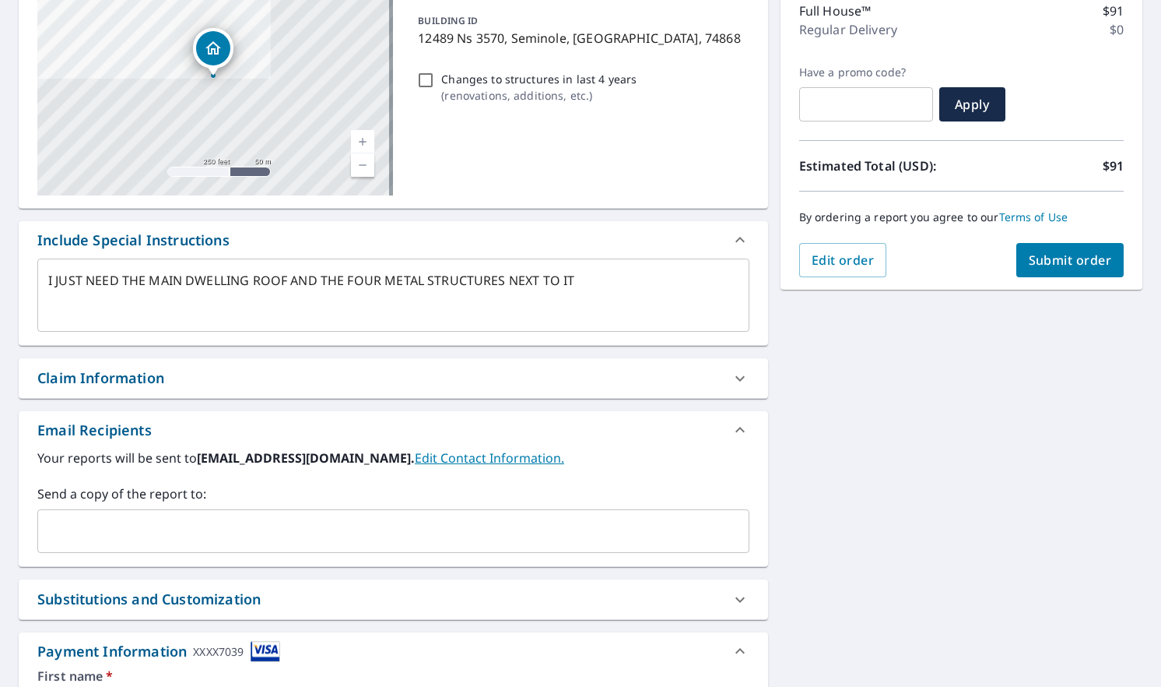
scroll to position [234, 0]
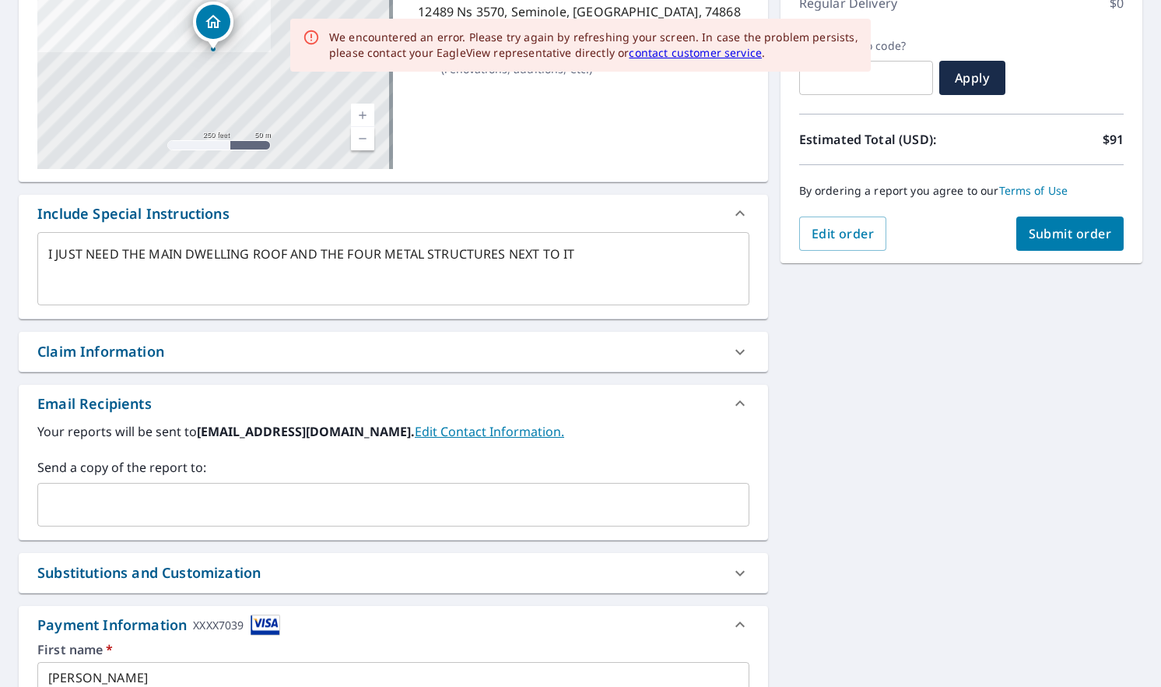
click at [464, 436] on link "Edit Contact Information." at bounding box center [489, 431] width 149 height 17
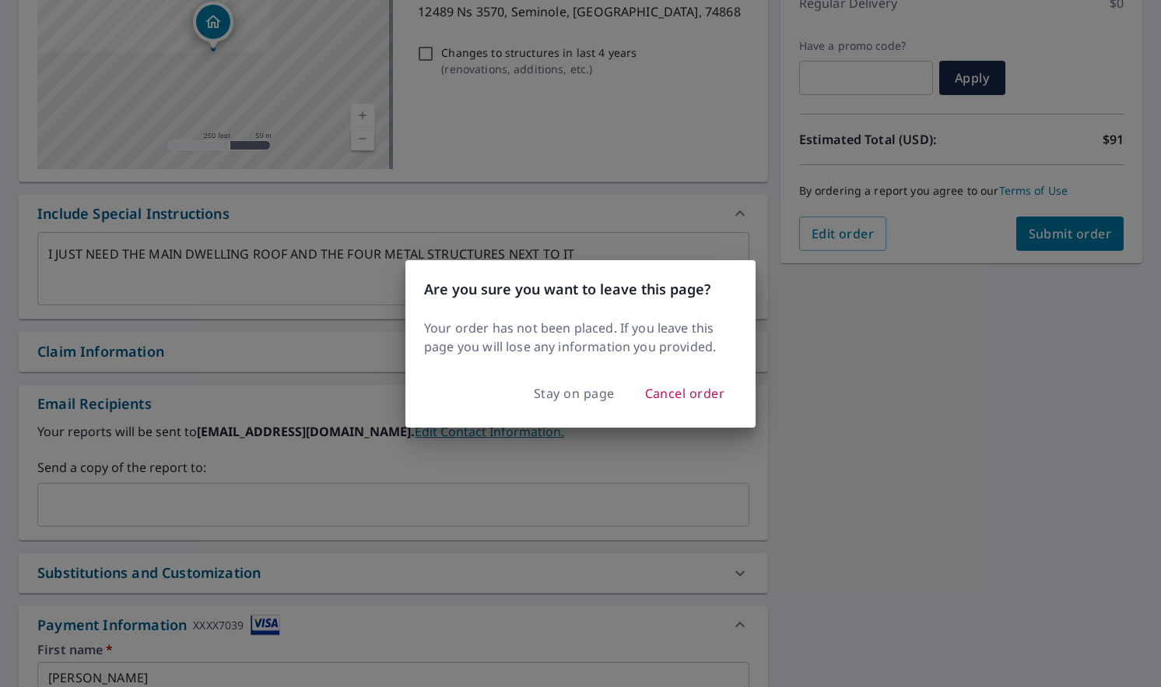
click at [984, 429] on div "Are you sure you want to leave this page? Your order has not been placed. If yo…" at bounding box center [580, 343] width 1161 height 687
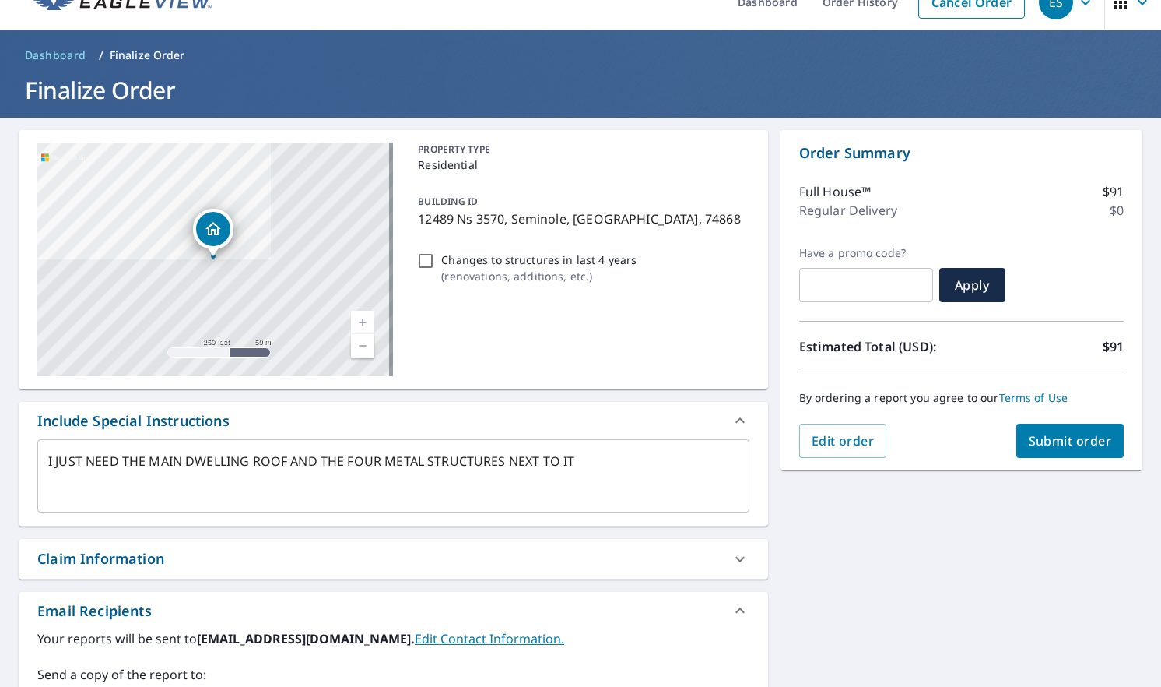
scroll to position [0, 0]
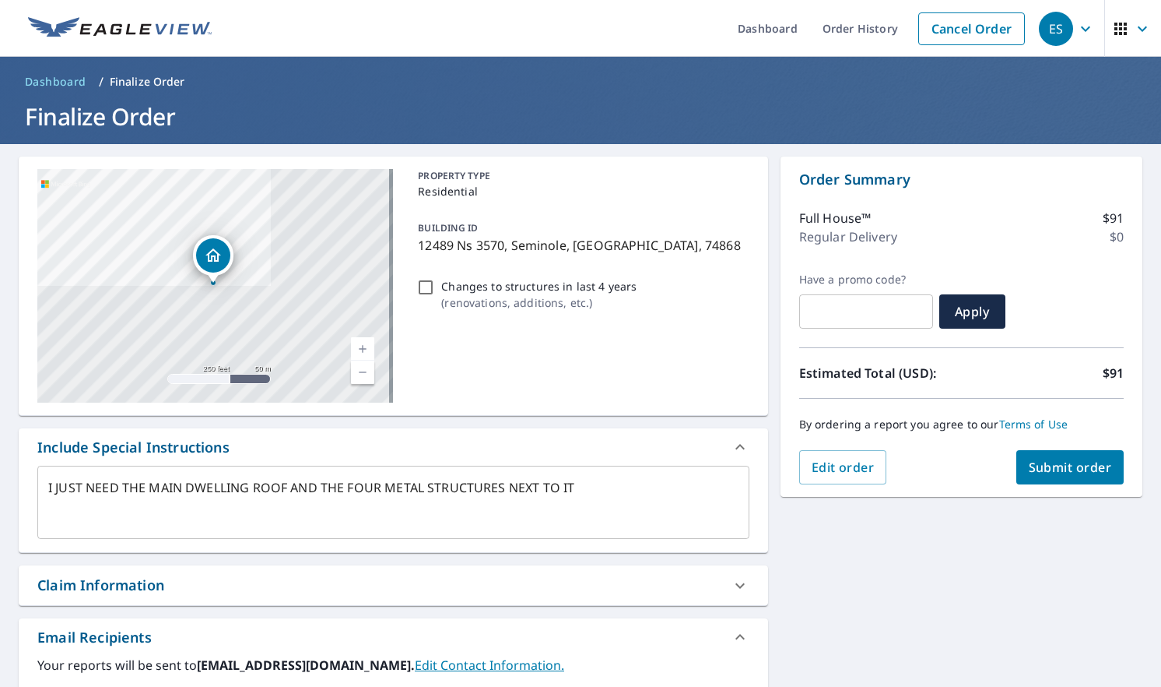
click at [1039, 462] on span "Submit order" at bounding box center [1070, 466] width 83 height 17
